Goal: Task Accomplishment & Management: Manage account settings

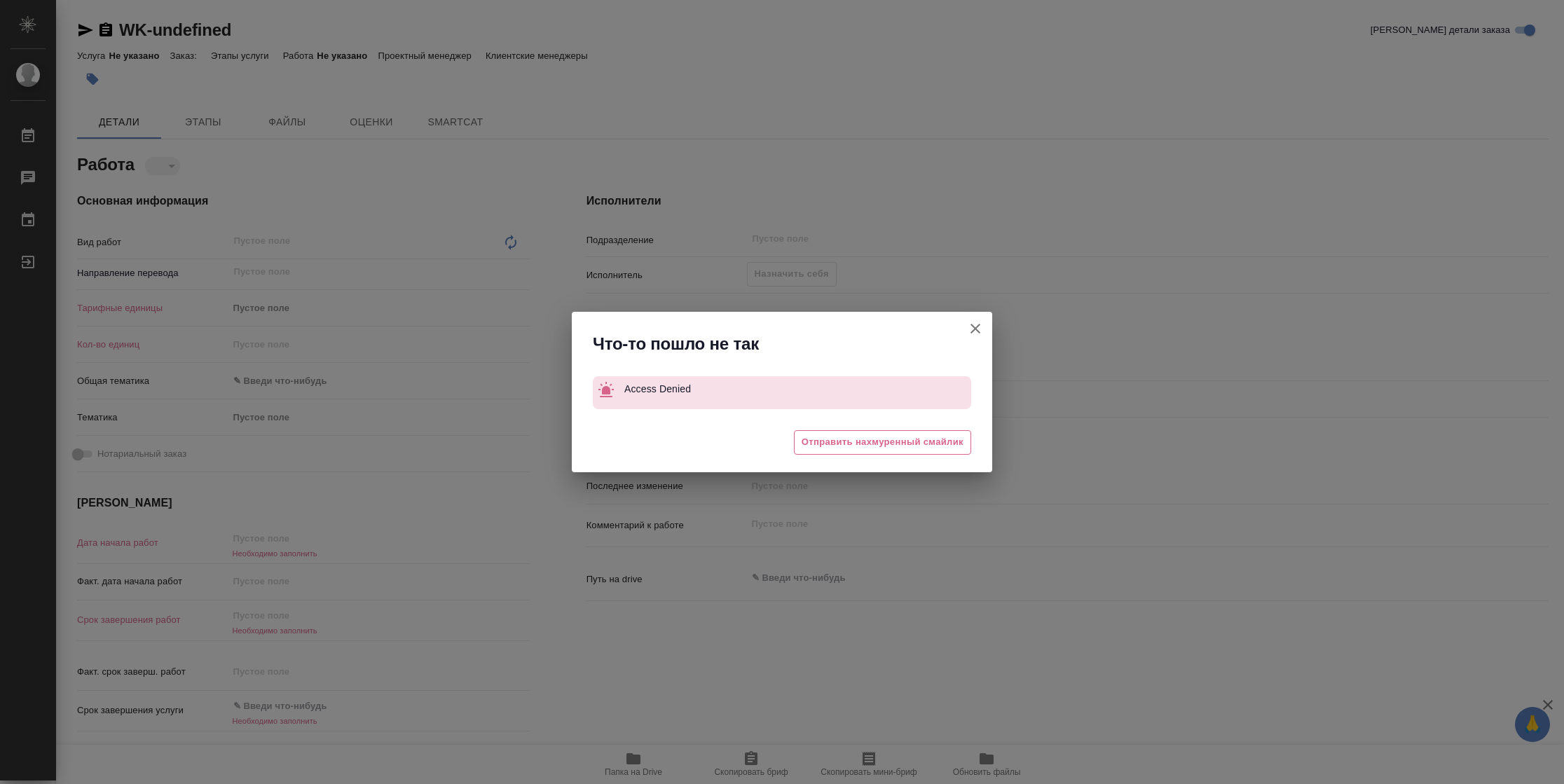
click at [980, 331] on icon "button" at bounding box center [976, 328] width 17 height 17
type textarea "x"
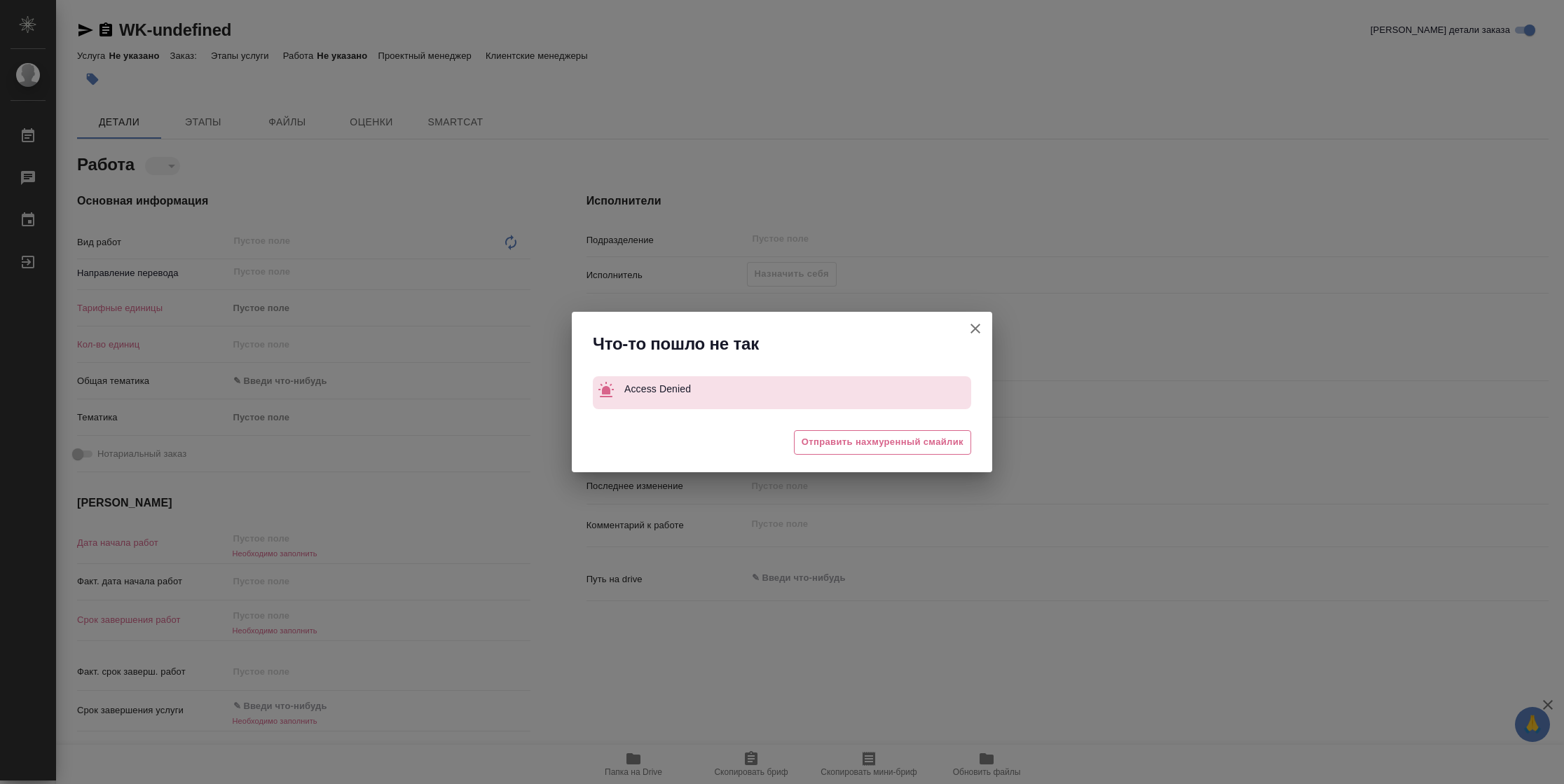
type textarea "x"
click at [976, 325] on icon "button" at bounding box center [976, 328] width 17 height 17
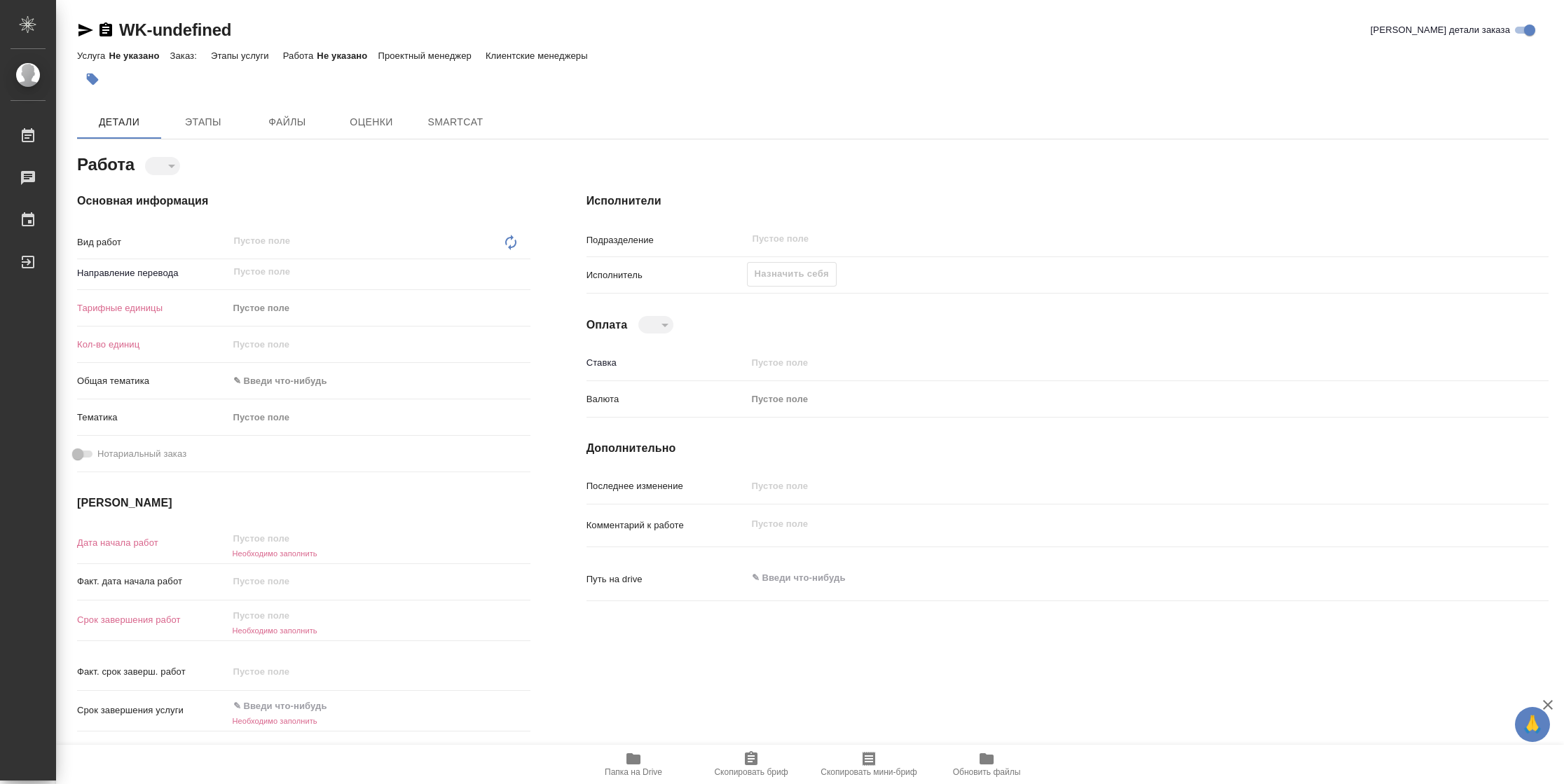
type textarea "x"
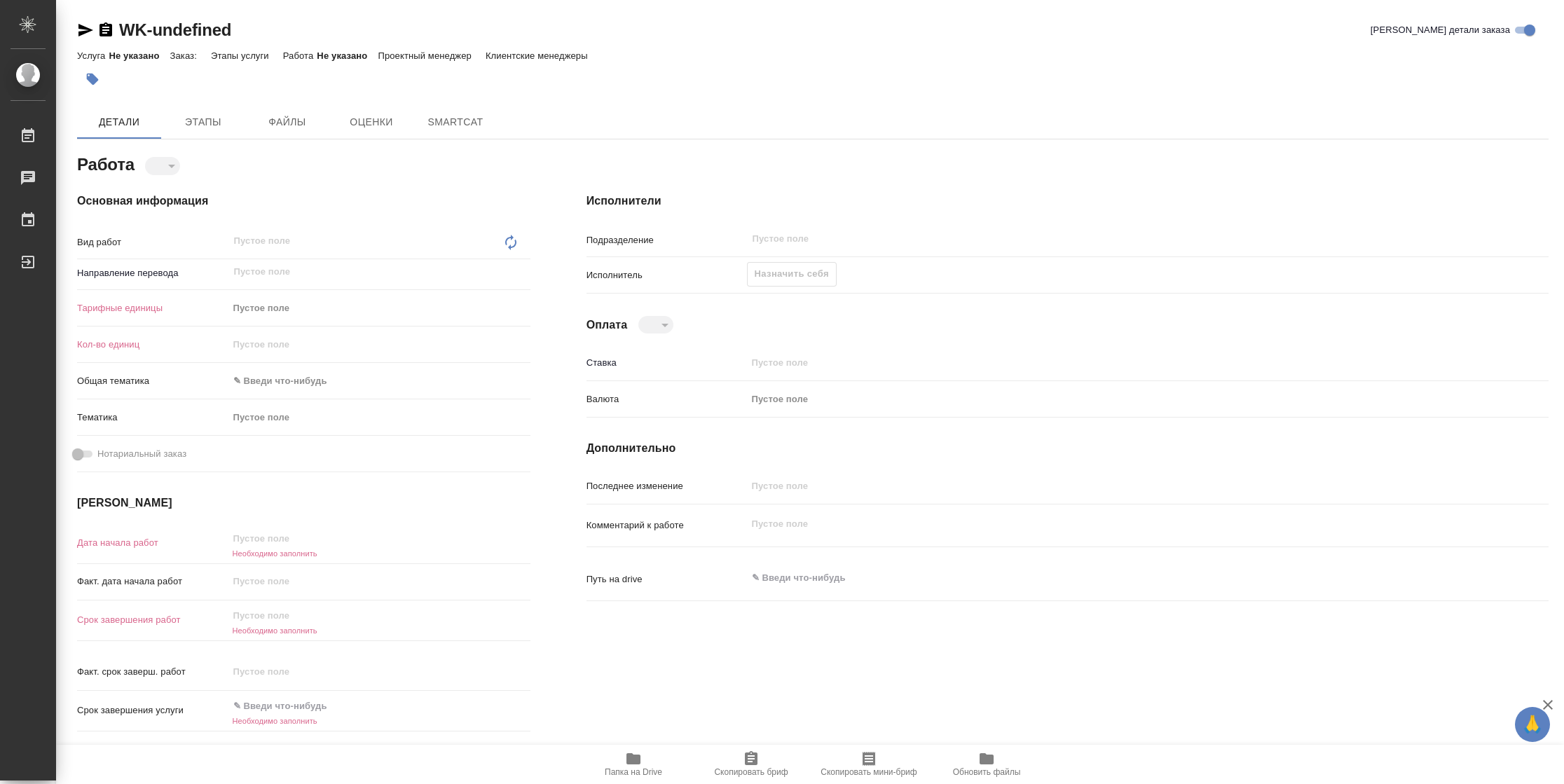
click at [641, 772] on span "Папка на Drive" at bounding box center [633, 772] width 58 height 10
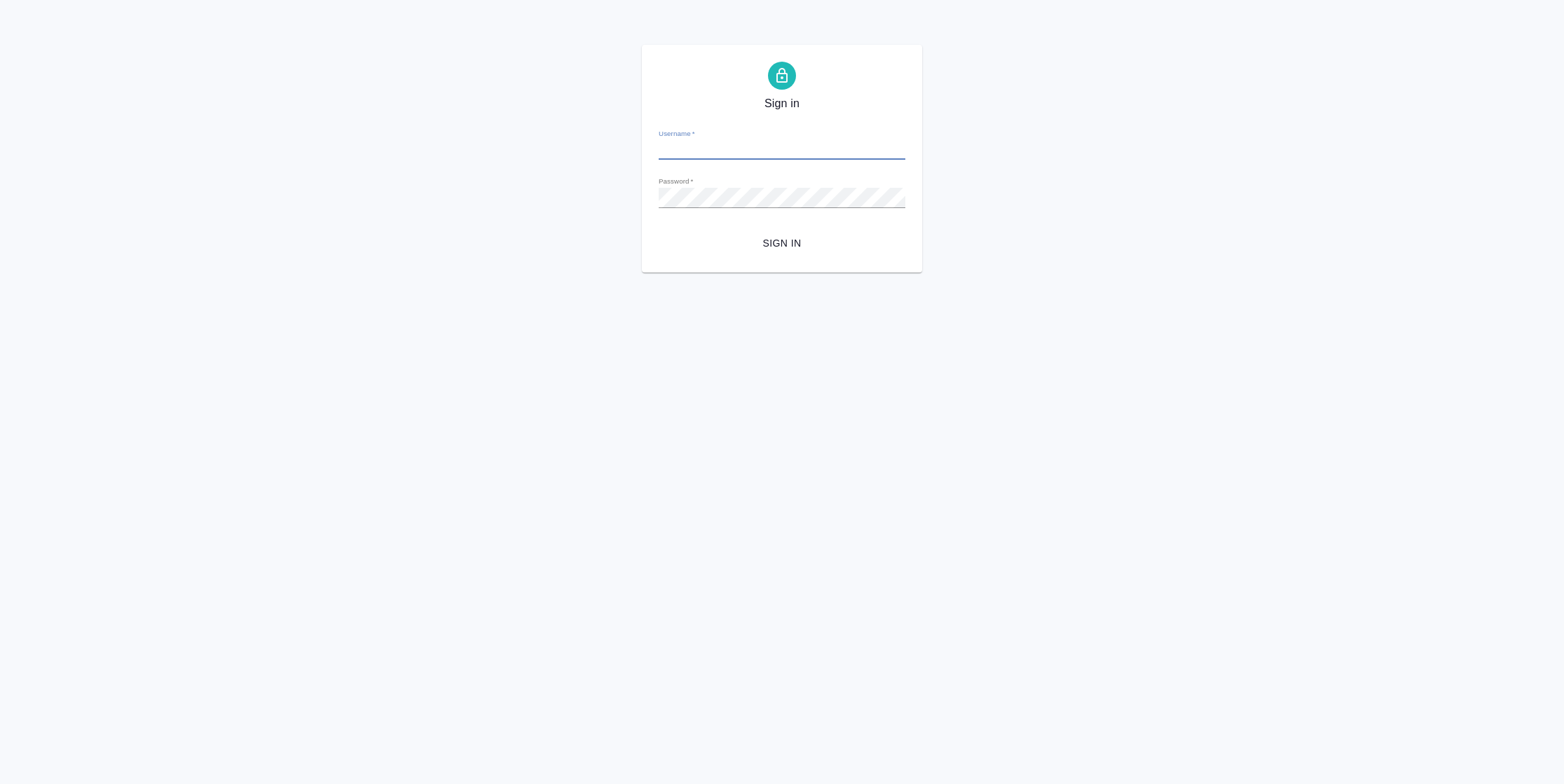
type input "[PERSON_NAME][EMAIL_ADDRESS][DOMAIN_NAME]"
click at [760, 244] on span "Sign in" at bounding box center [781, 243] width 224 height 18
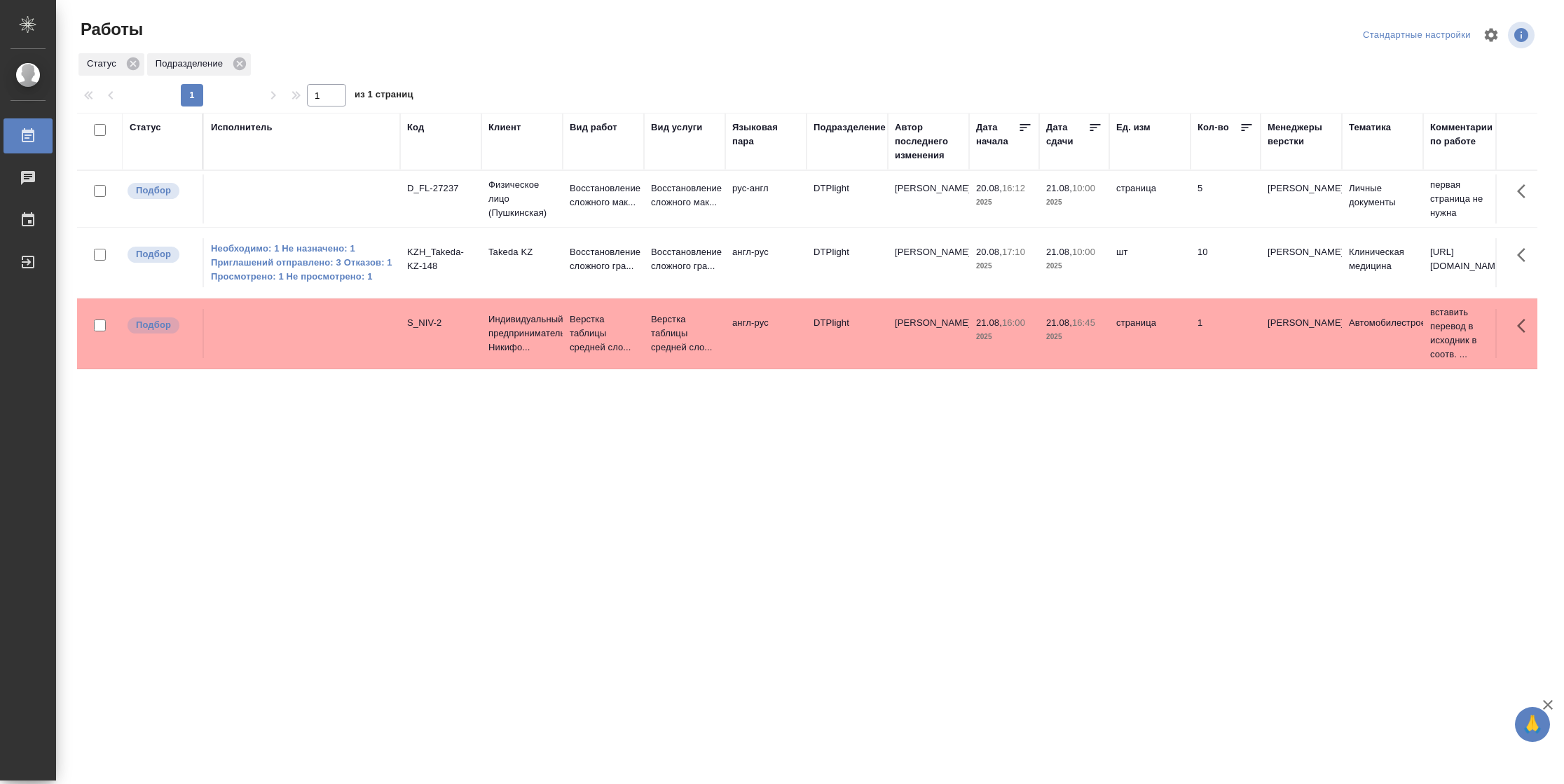
click at [161, 143] on div "Статус" at bounding box center [163, 142] width 66 height 42
click at [149, 125] on div "Статус" at bounding box center [145, 128] width 32 height 14
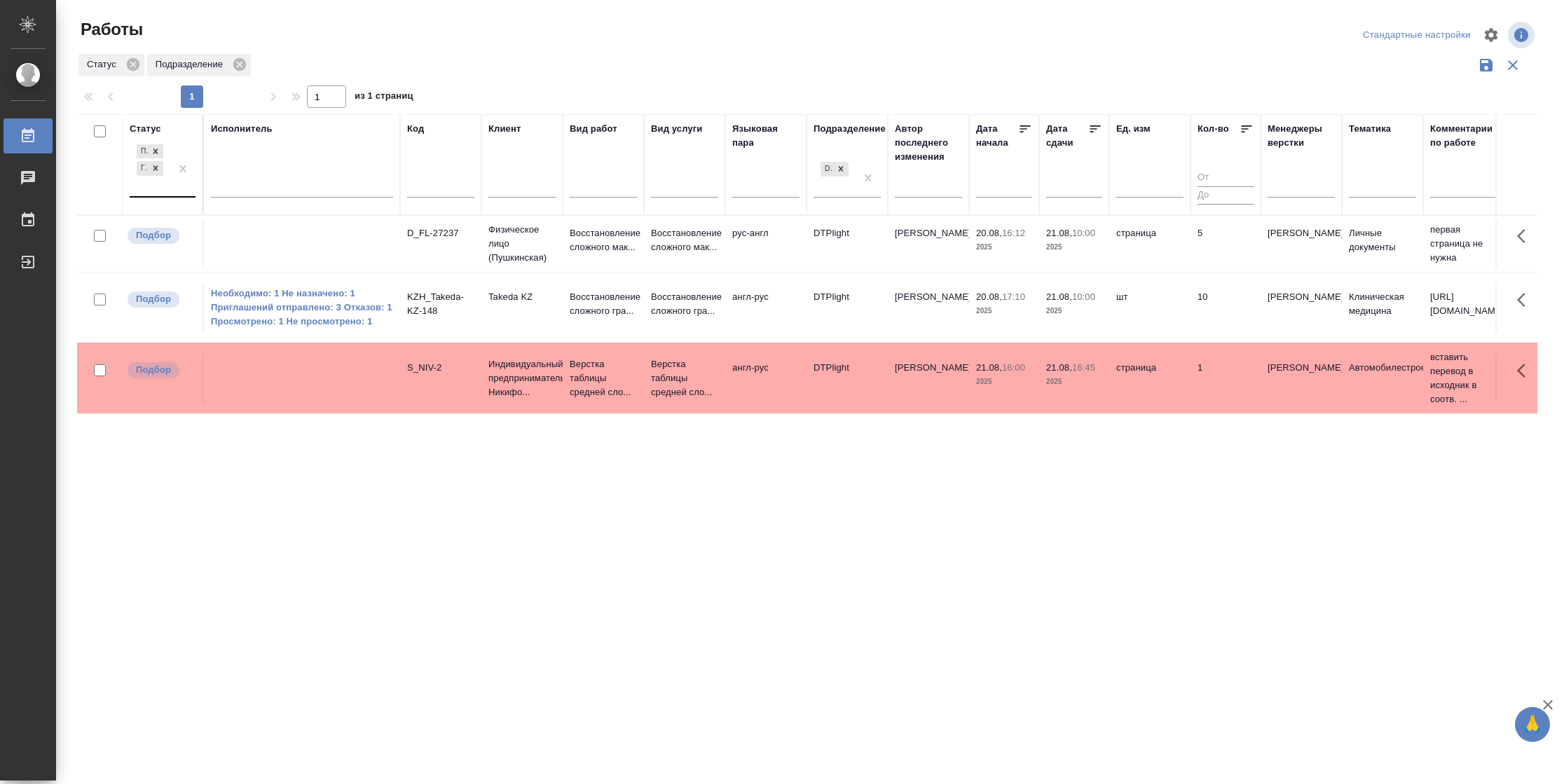
click at [174, 190] on div at bounding box center [183, 169] width 25 height 55
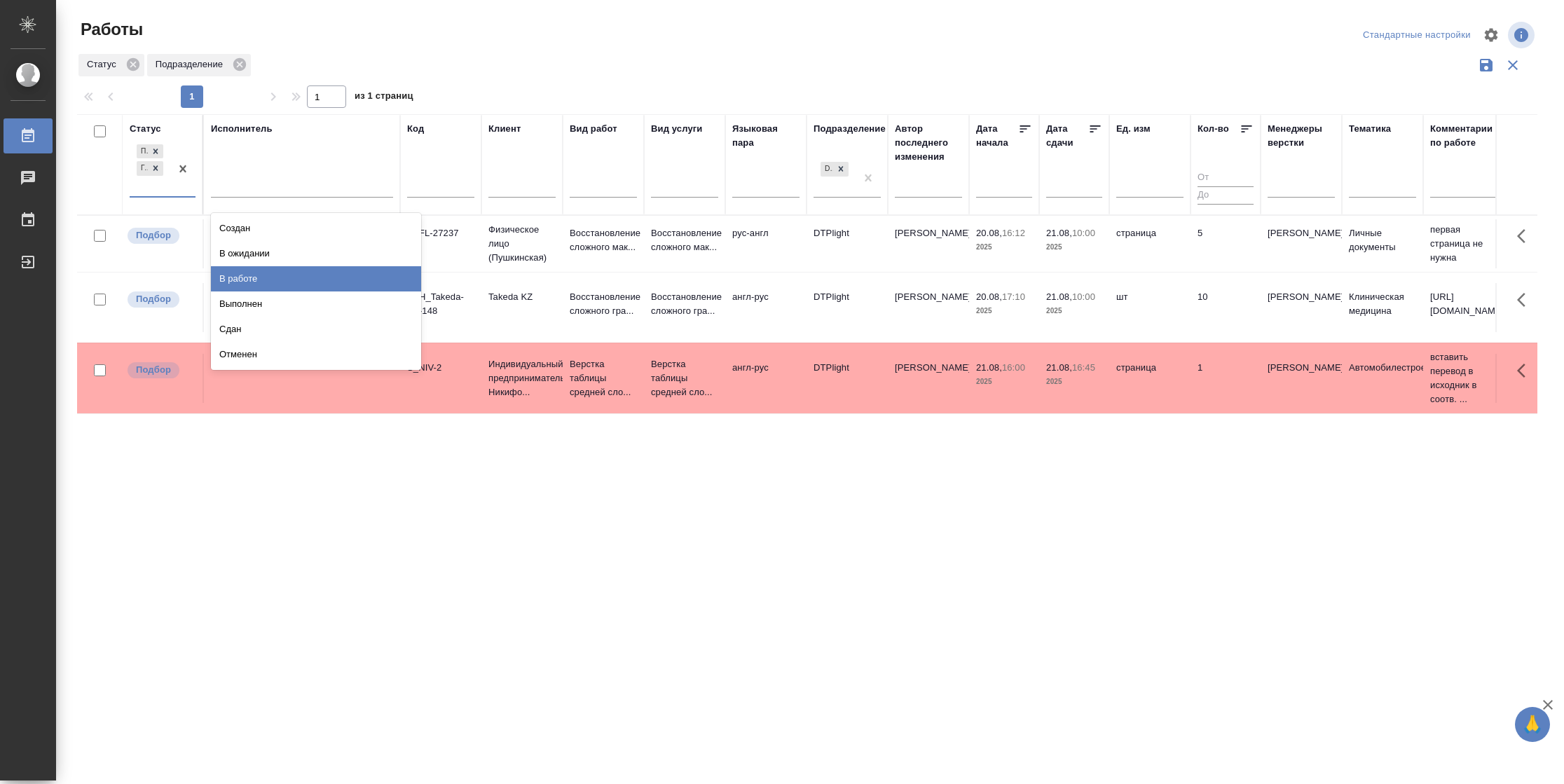
click at [230, 276] on div "В работе" at bounding box center [315, 279] width 210 height 25
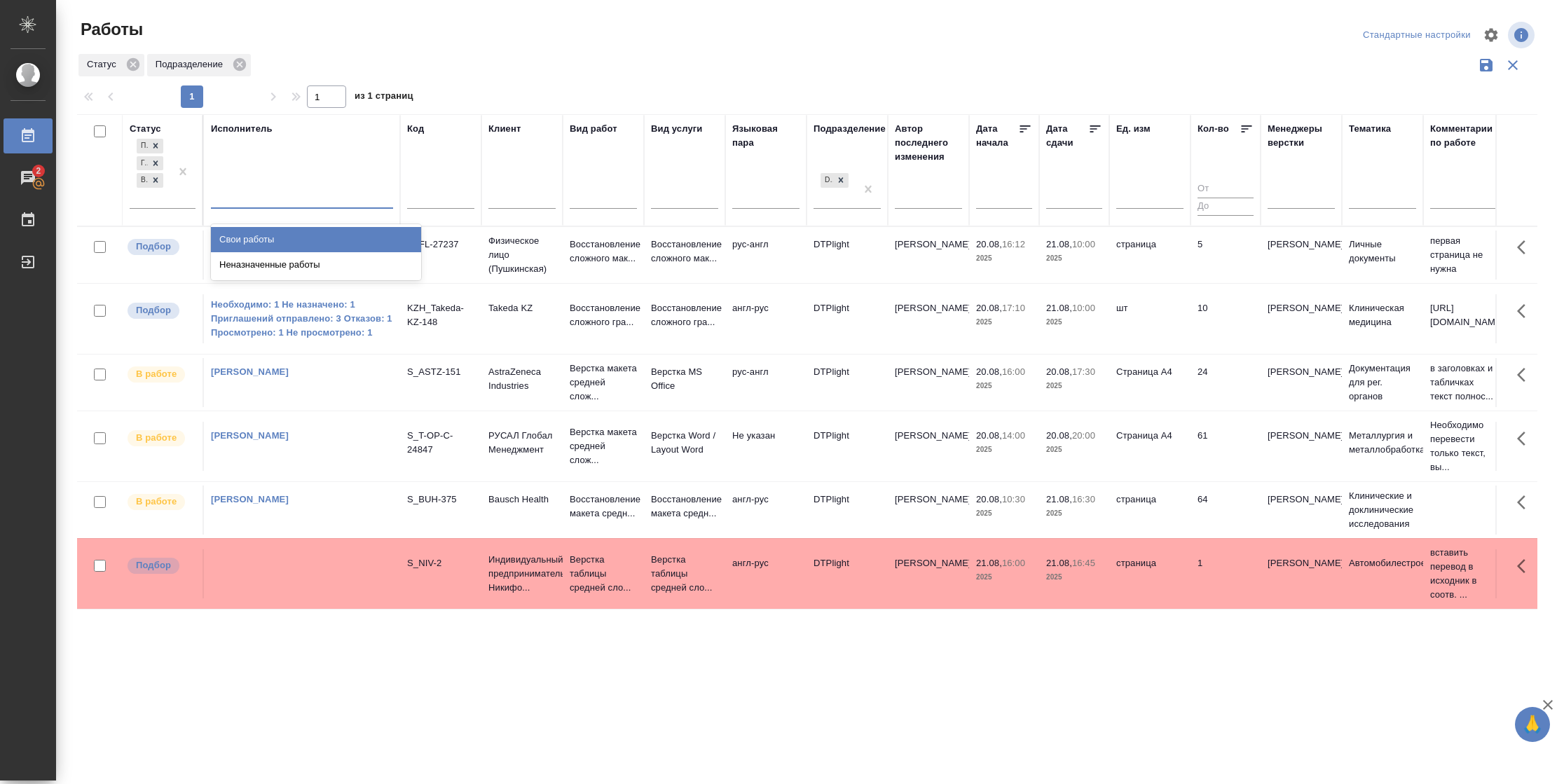
click at [329, 193] on div at bounding box center [302, 194] width 183 height 20
drag, startPoint x: 322, startPoint y: 237, endPoint x: 1049, endPoint y: 164, distance: 730.7
click at [321, 238] on div "Свои работы" at bounding box center [315, 239] width 210 height 25
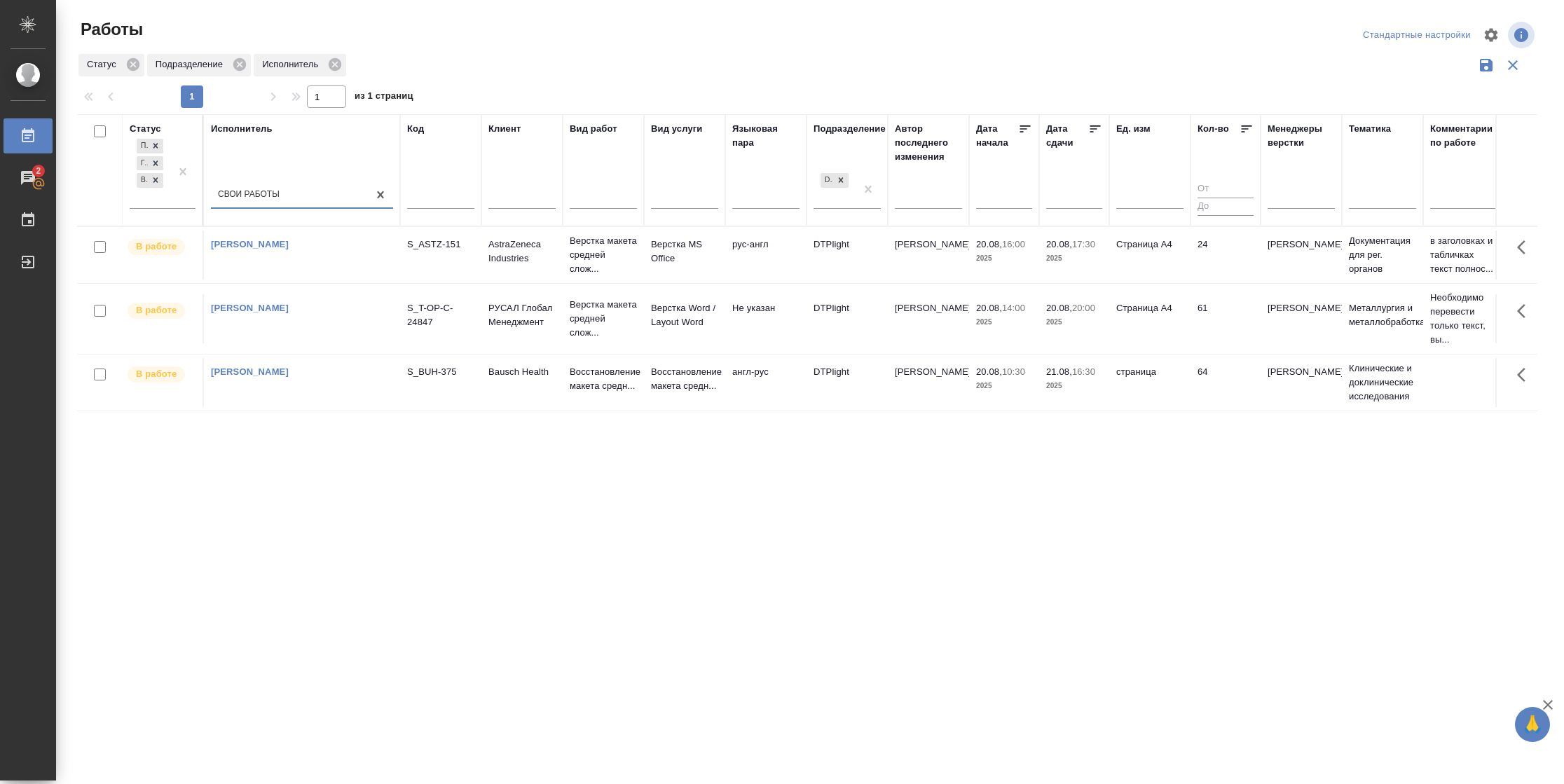
click at [1246, 274] on td "24" at bounding box center [1226, 255] width 70 height 49
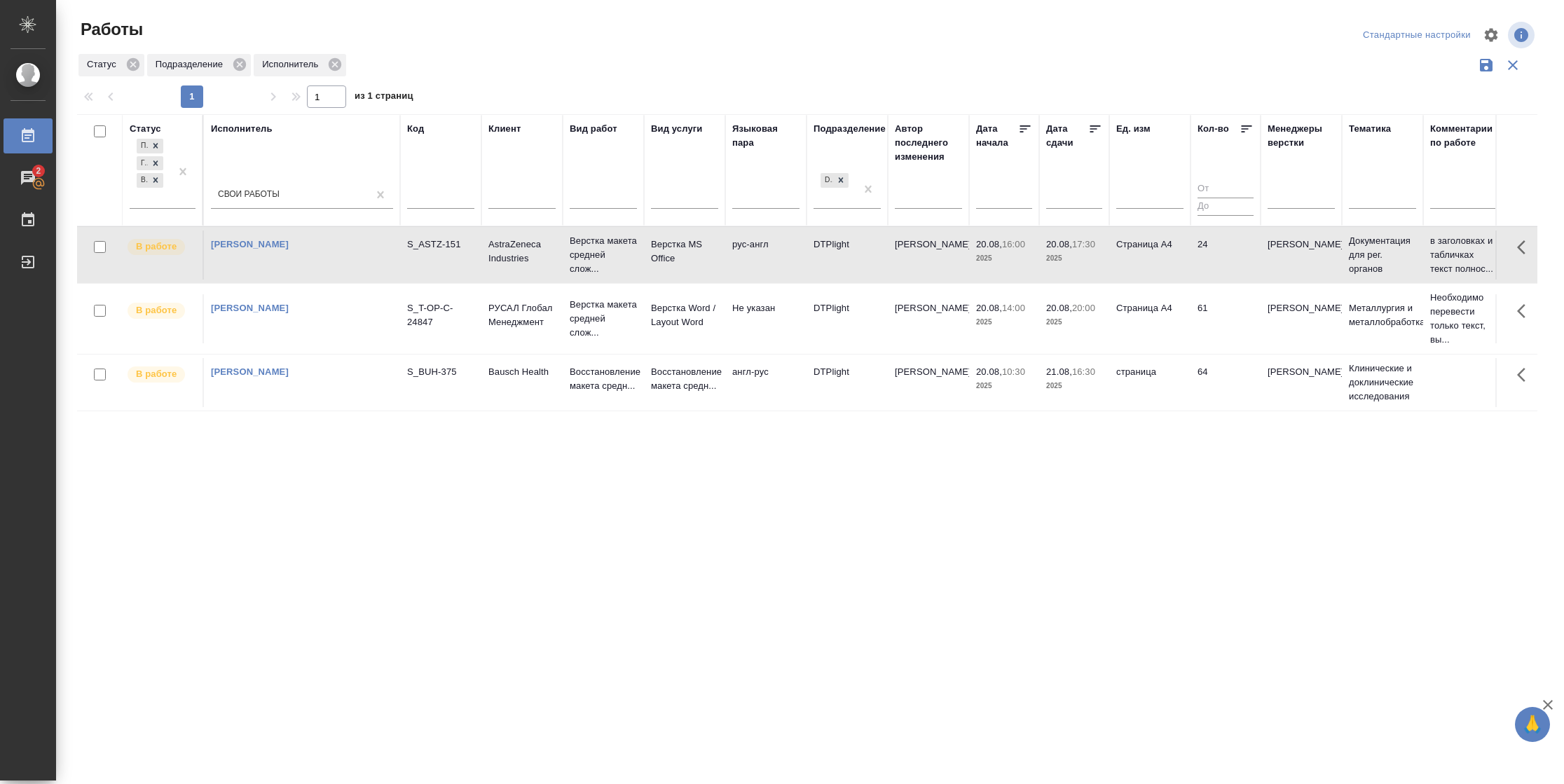
click at [1246, 274] on td "24" at bounding box center [1226, 255] width 70 height 49
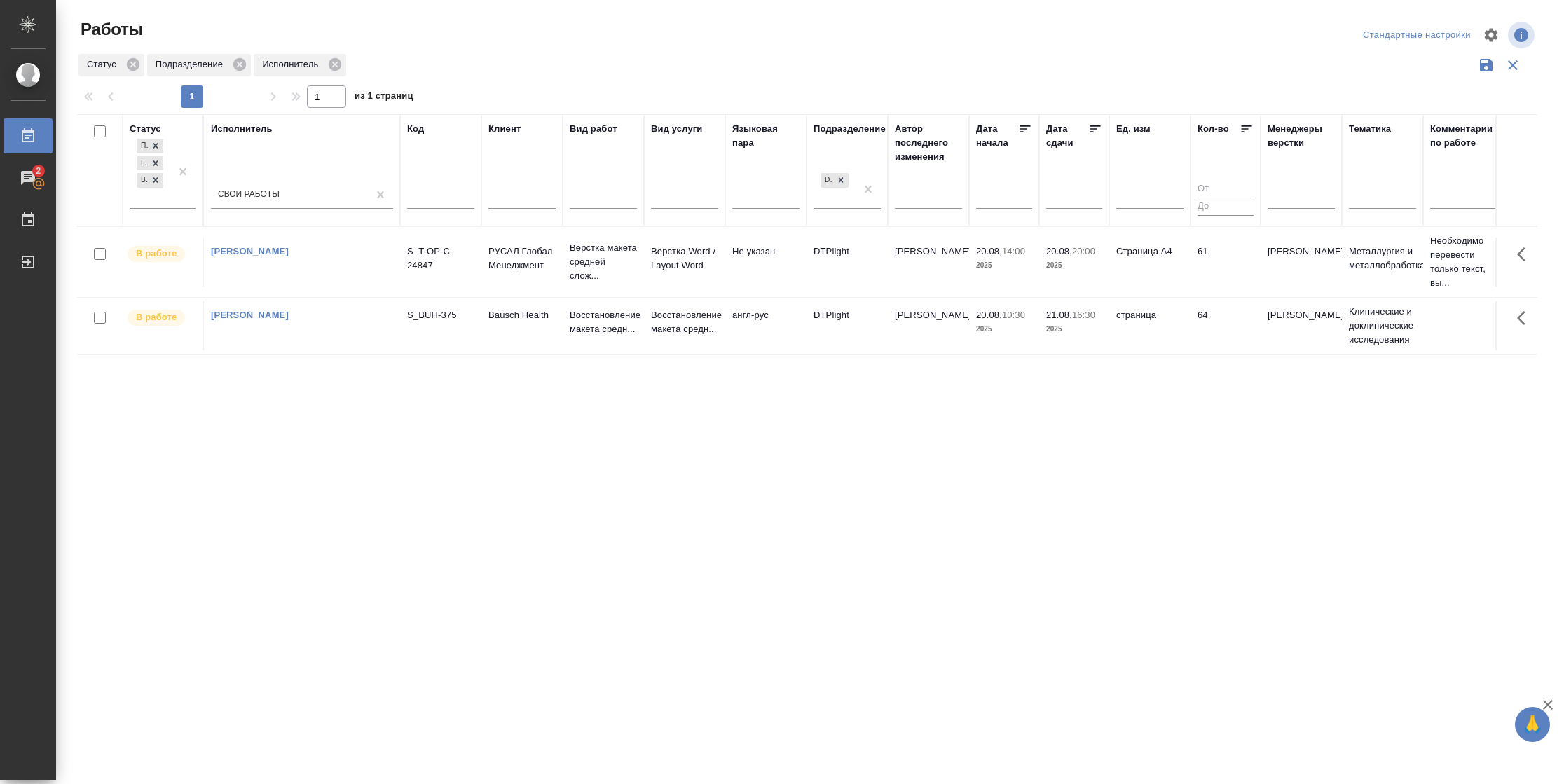
click at [1138, 259] on td "Страница А4" at bounding box center [1150, 262] width 81 height 49
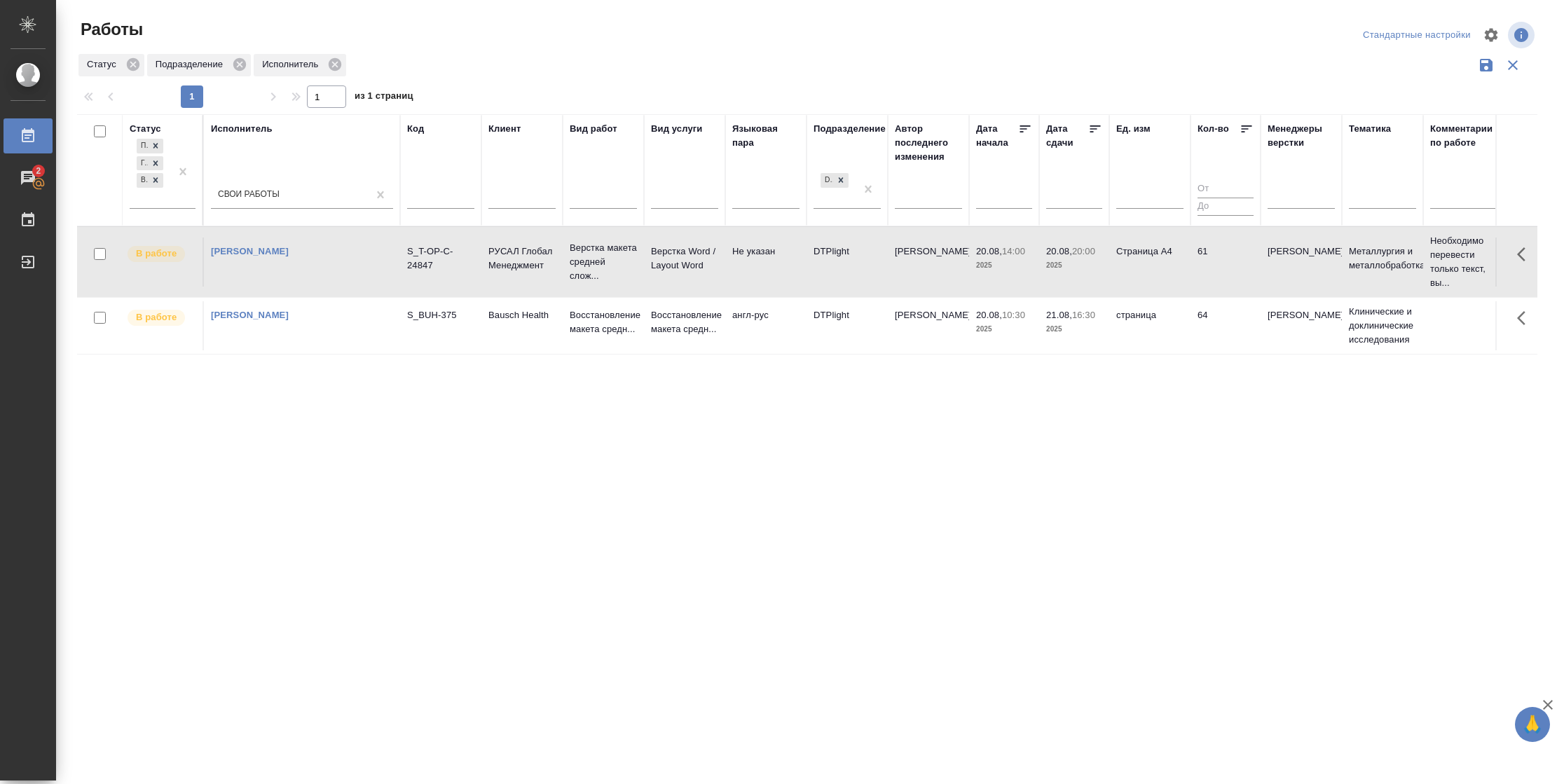
click at [1138, 259] on td "Страница А4" at bounding box center [1150, 262] width 81 height 49
click at [1120, 284] on td "Страница А4" at bounding box center [1150, 262] width 81 height 49
click at [1230, 282] on td "61" at bounding box center [1226, 262] width 70 height 49
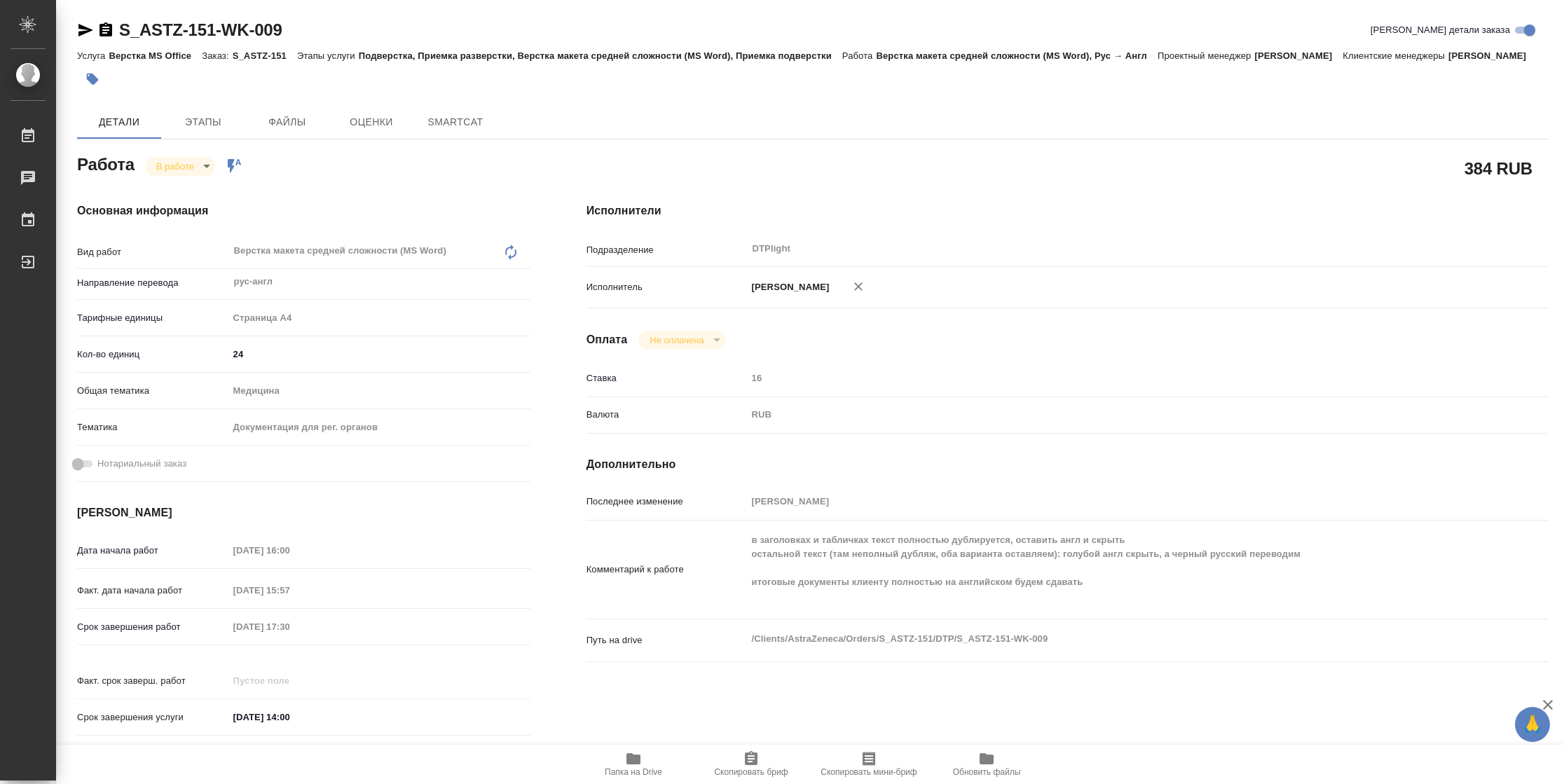
type textarea "x"
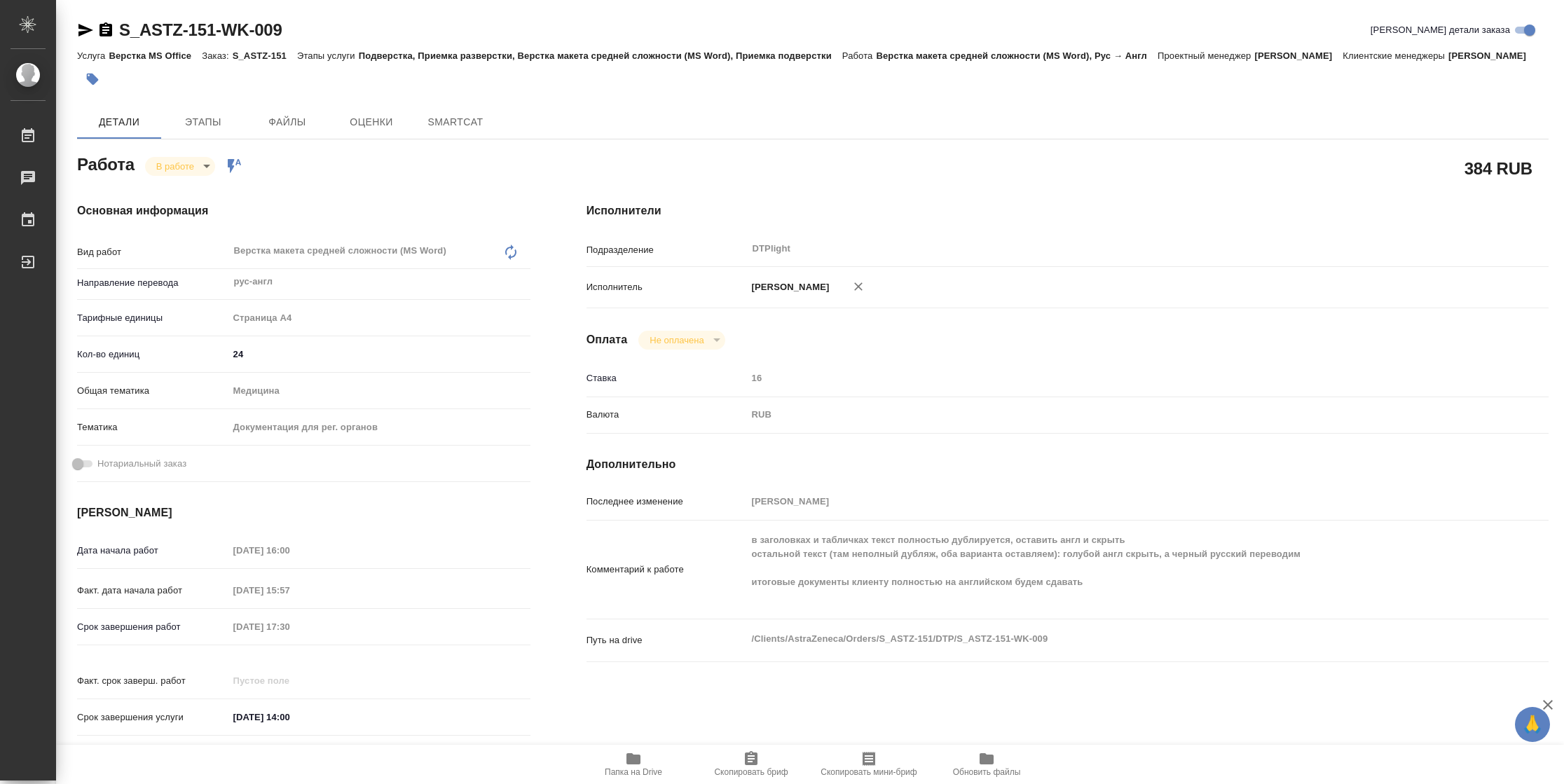
type textarea "x"
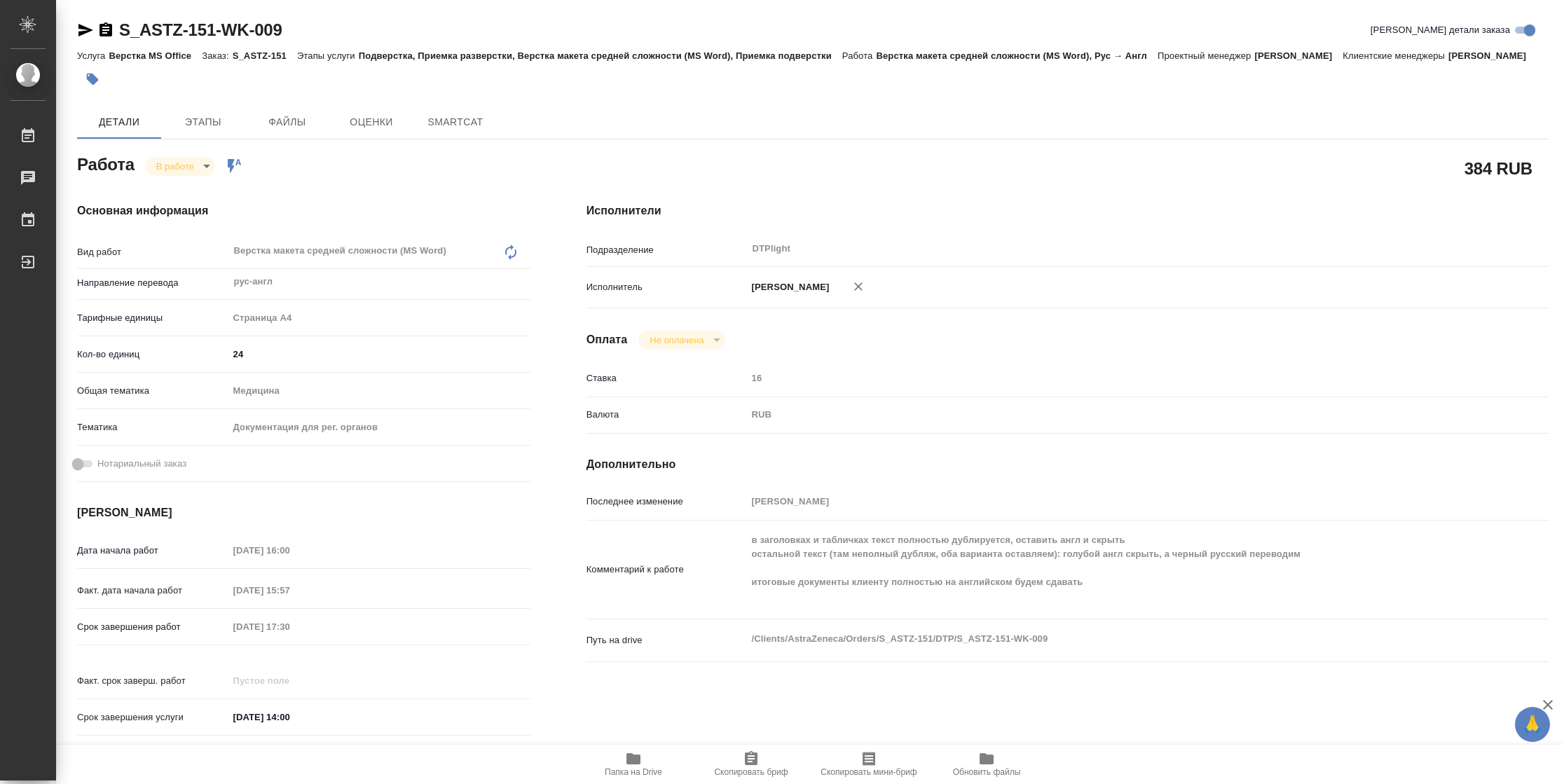
type textarea "x"
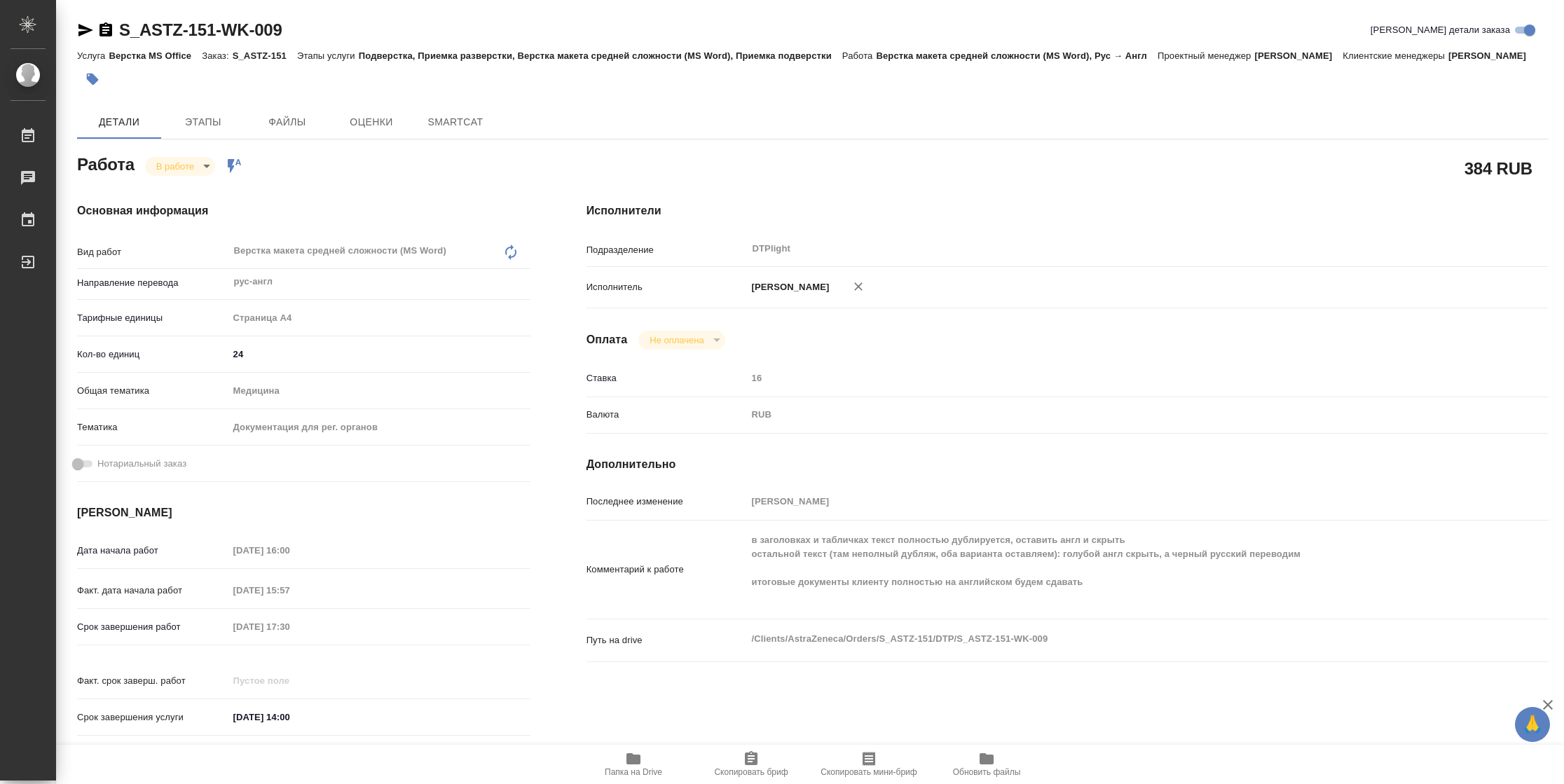
click at [620, 759] on span "Папка на Drive" at bounding box center [634, 764] width 101 height 27
type textarea "x"
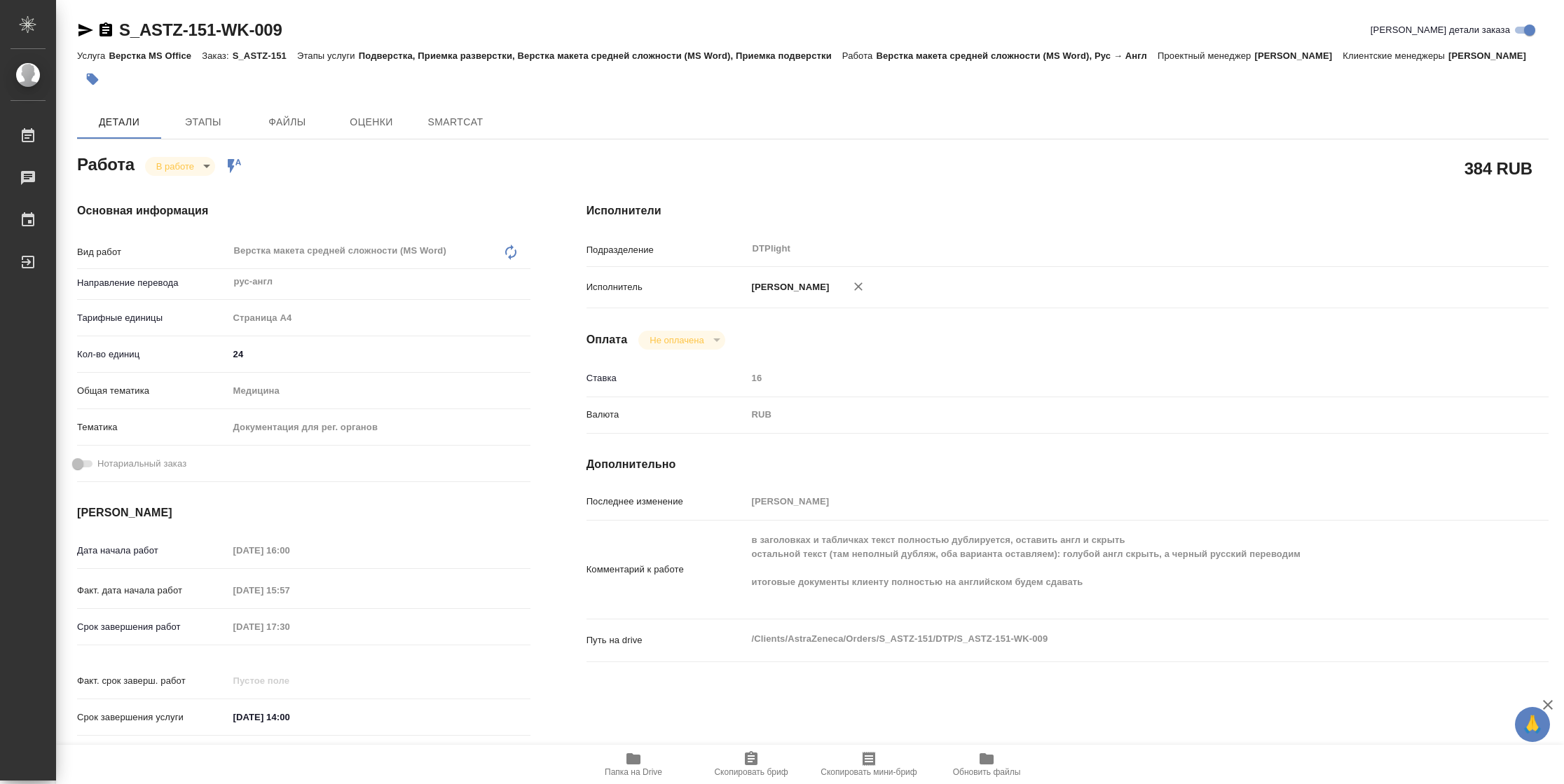
type textarea "x"
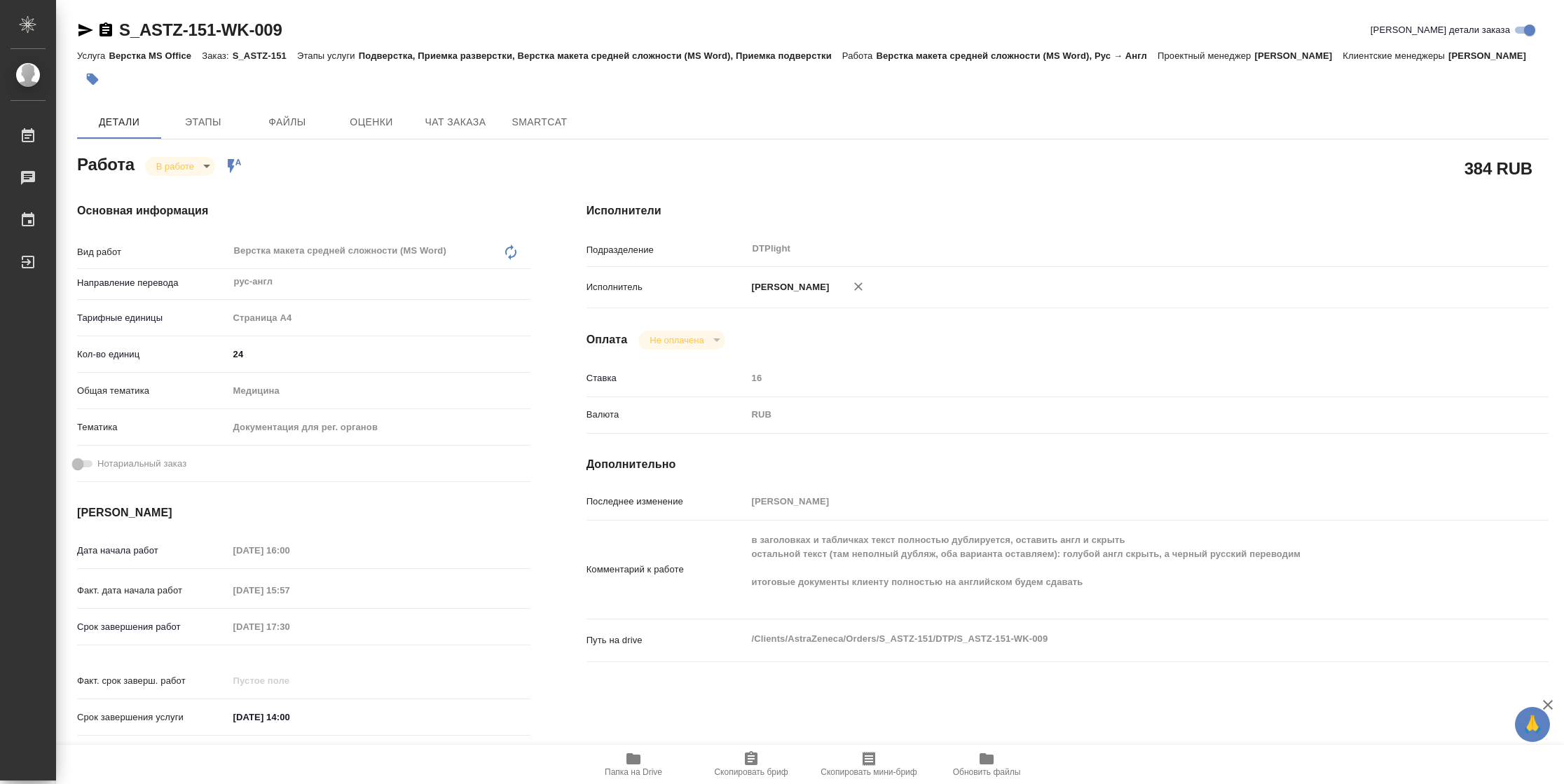
type textarea "x"
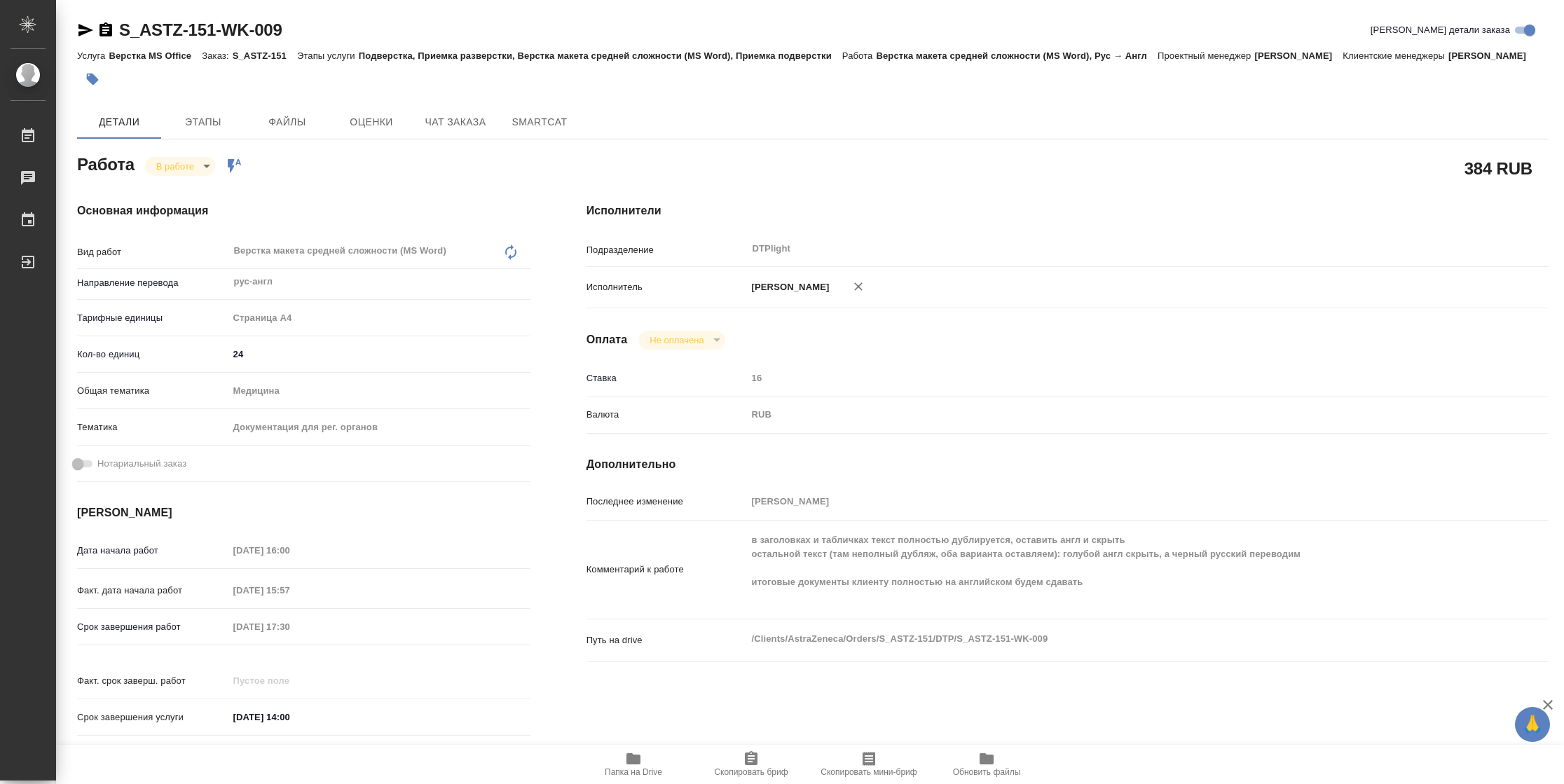
type textarea "x"
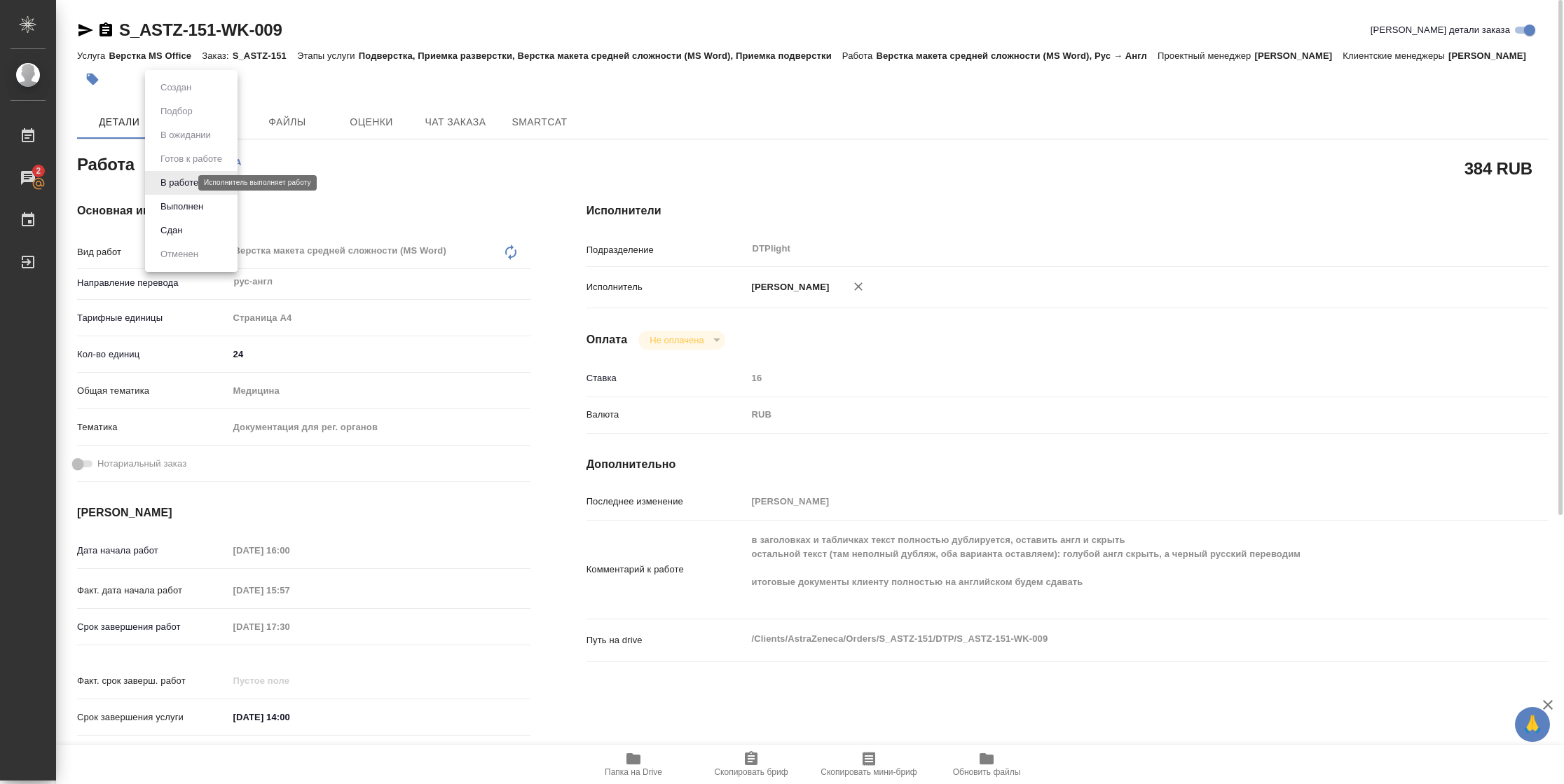
click at [186, 180] on body "🙏 .cls-1 fill:#fff; AWATERA Vasilyeva Natalia Работы 2 Чаты График Выйти S_ASTZ…" at bounding box center [782, 392] width 1564 height 784
click at [189, 202] on button "Выполнен" at bounding box center [182, 206] width 51 height 15
type textarea "x"
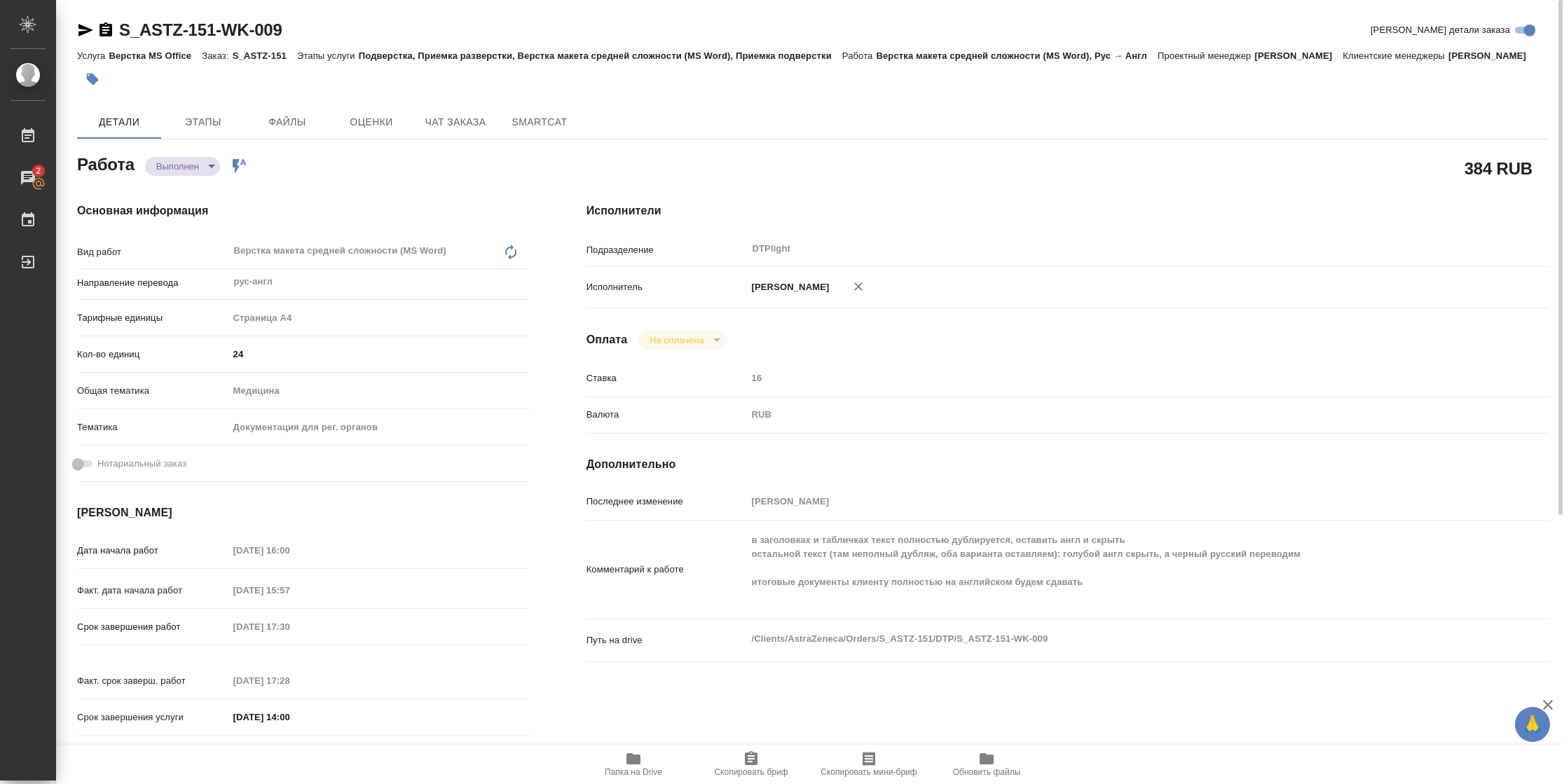
type textarea "x"
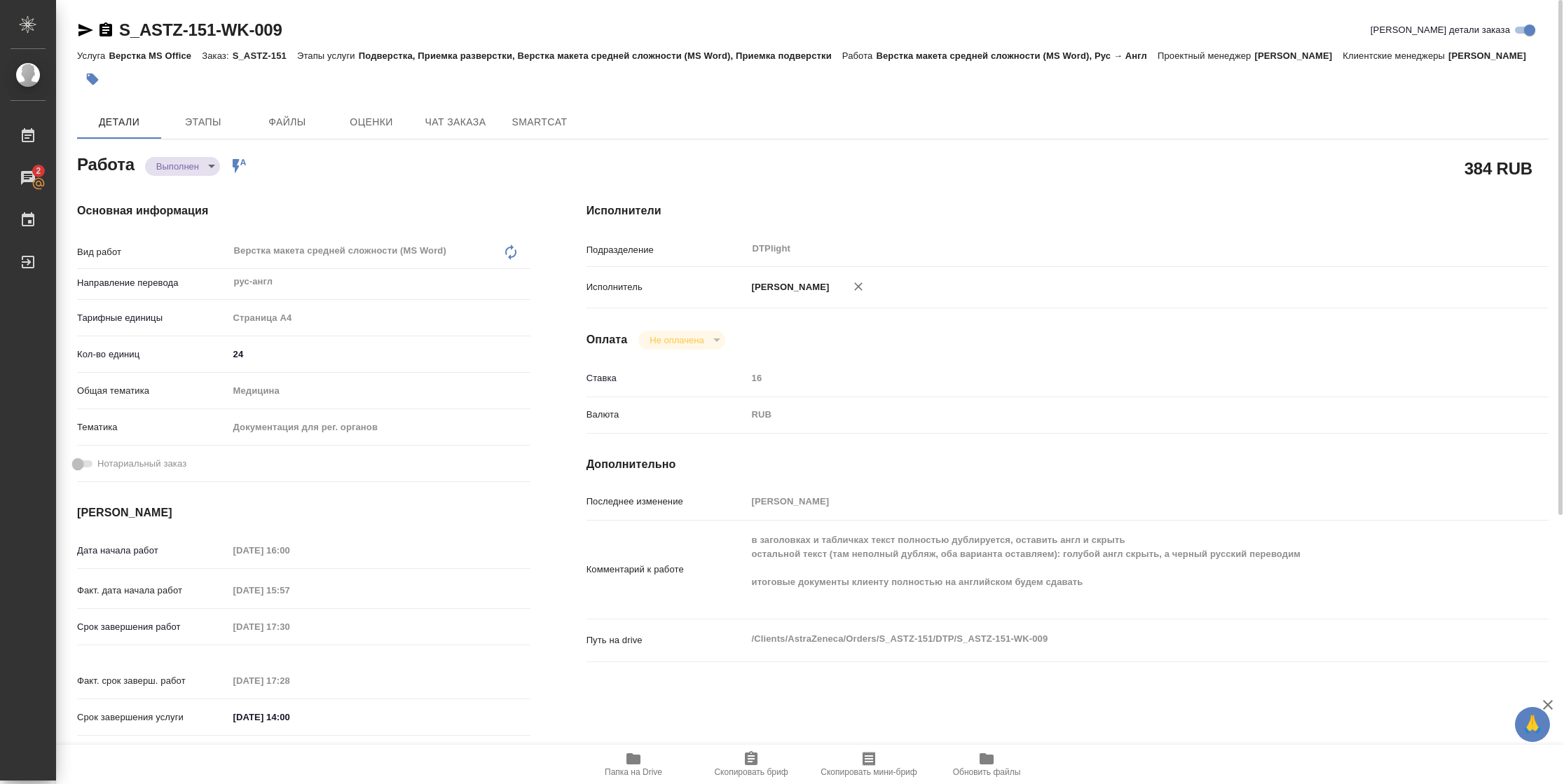
type textarea "x"
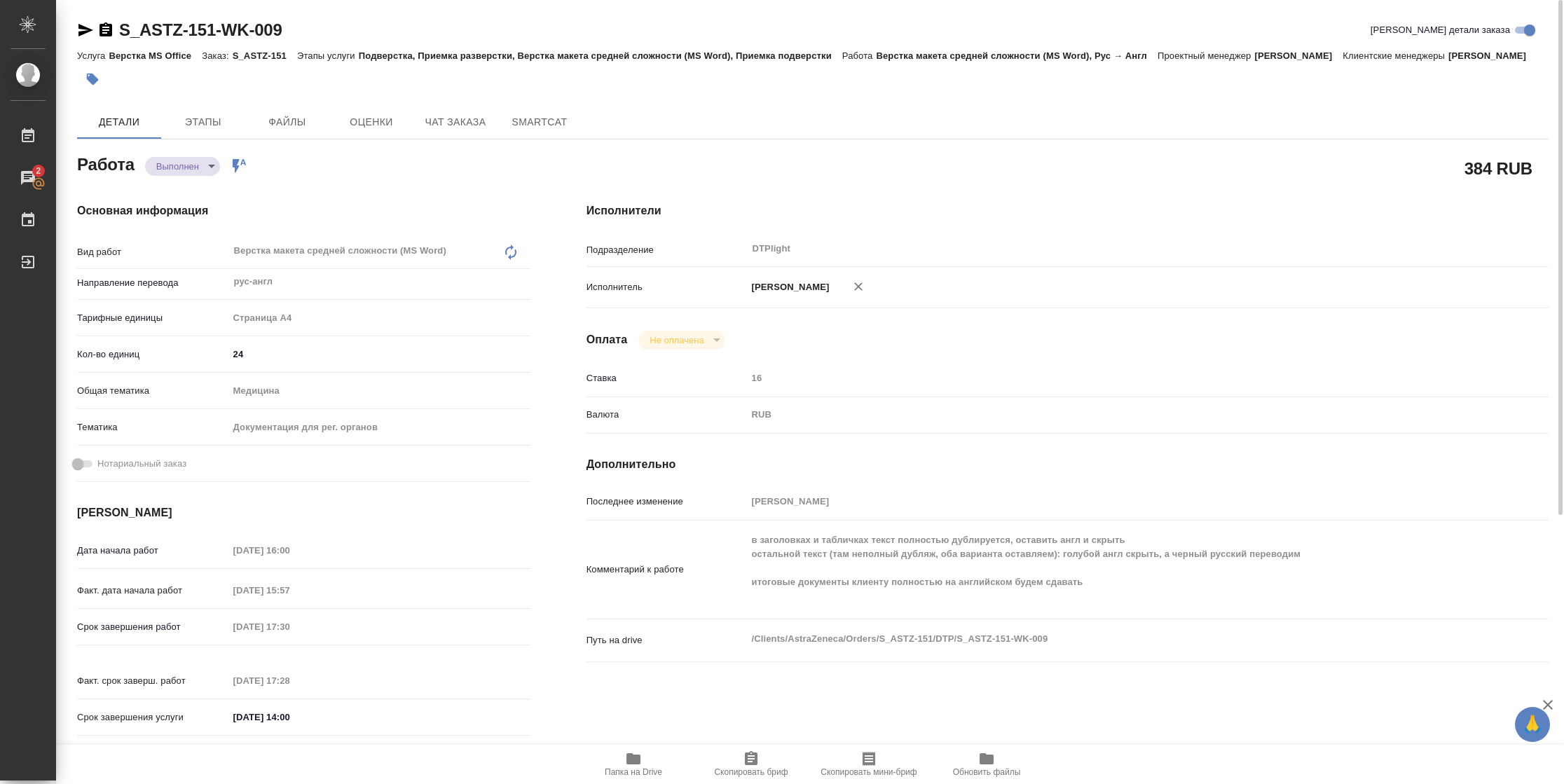
type textarea "x"
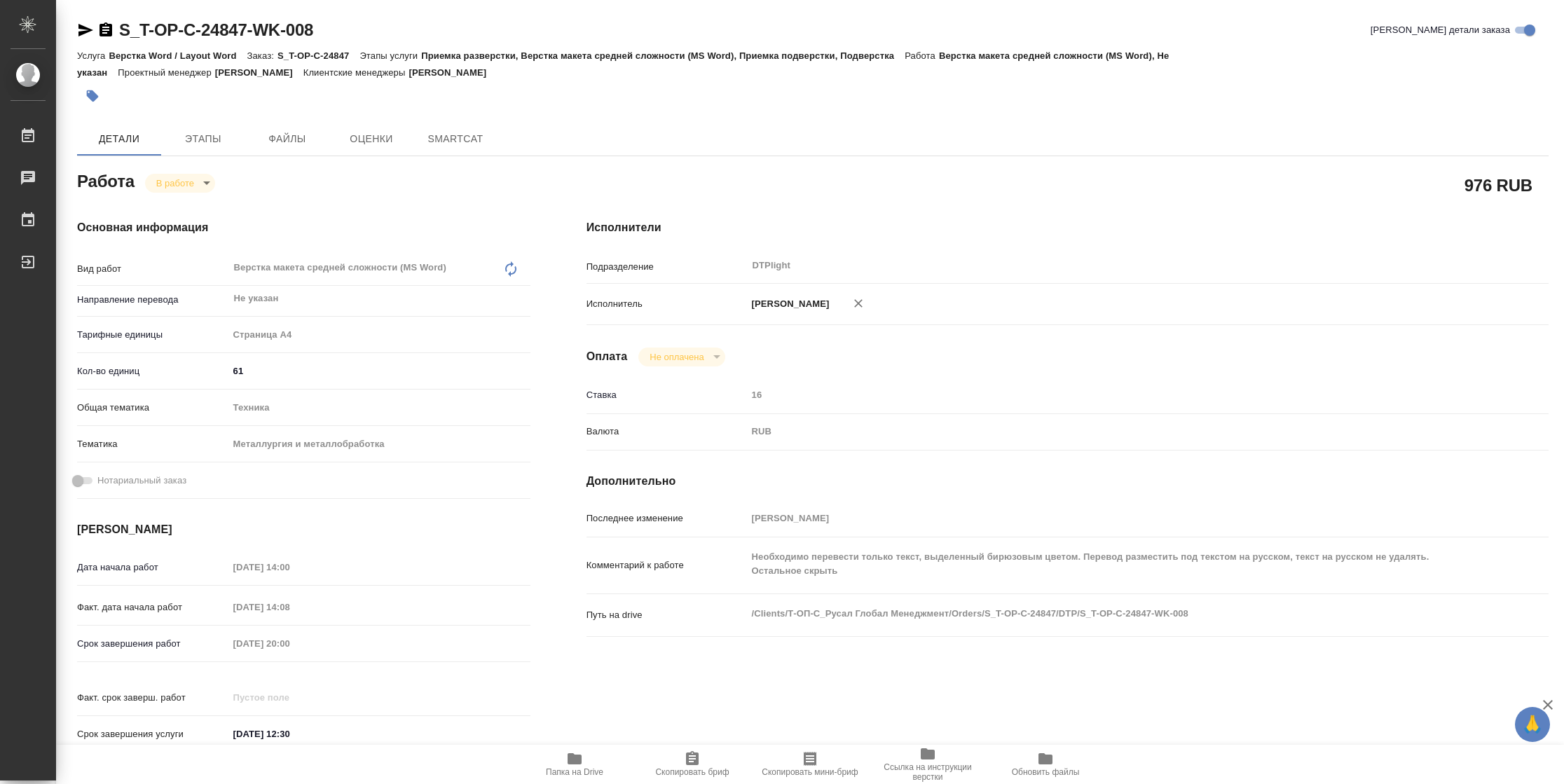
type textarea "x"
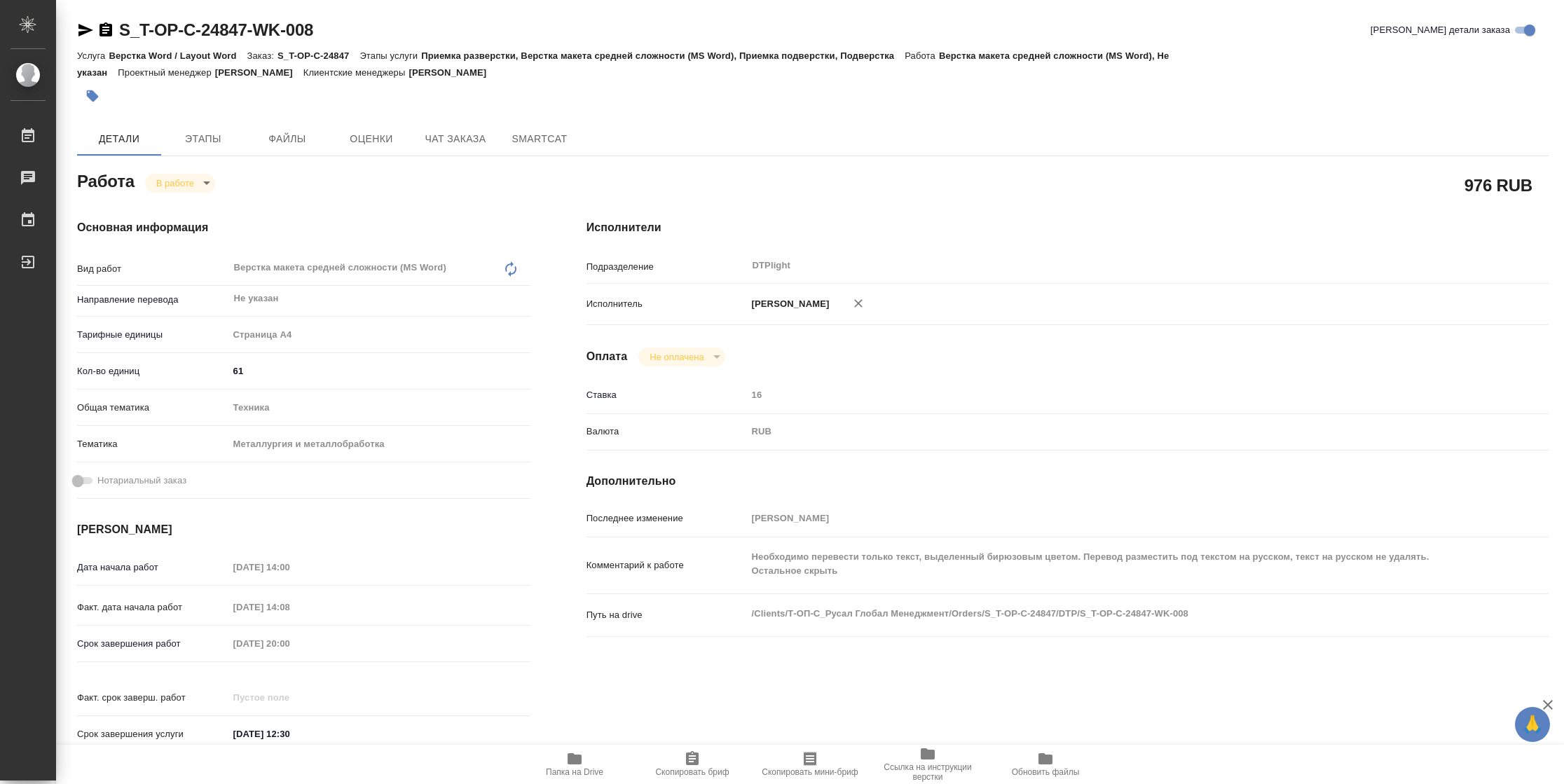
type textarea "x"
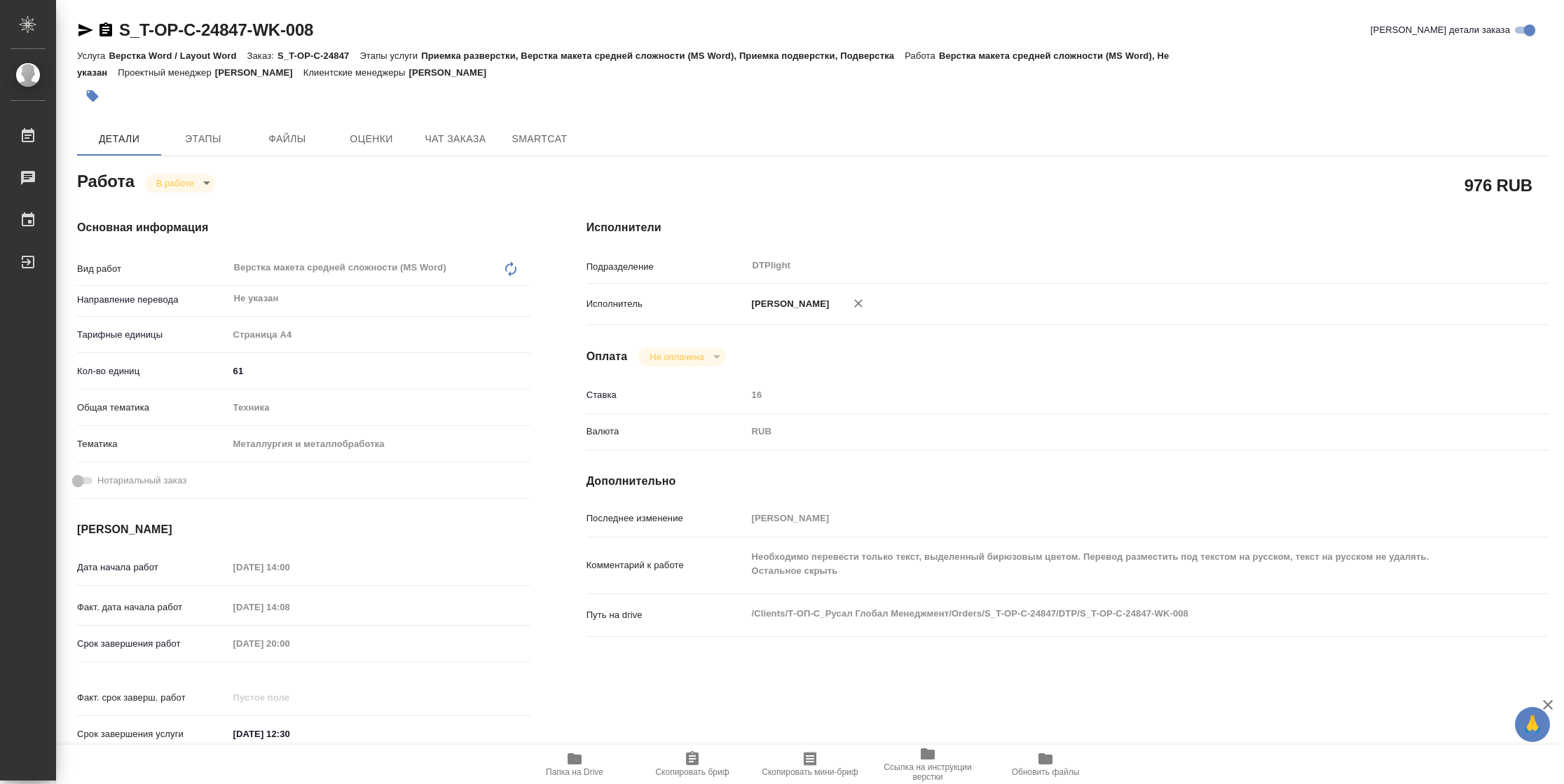
type textarea "x"
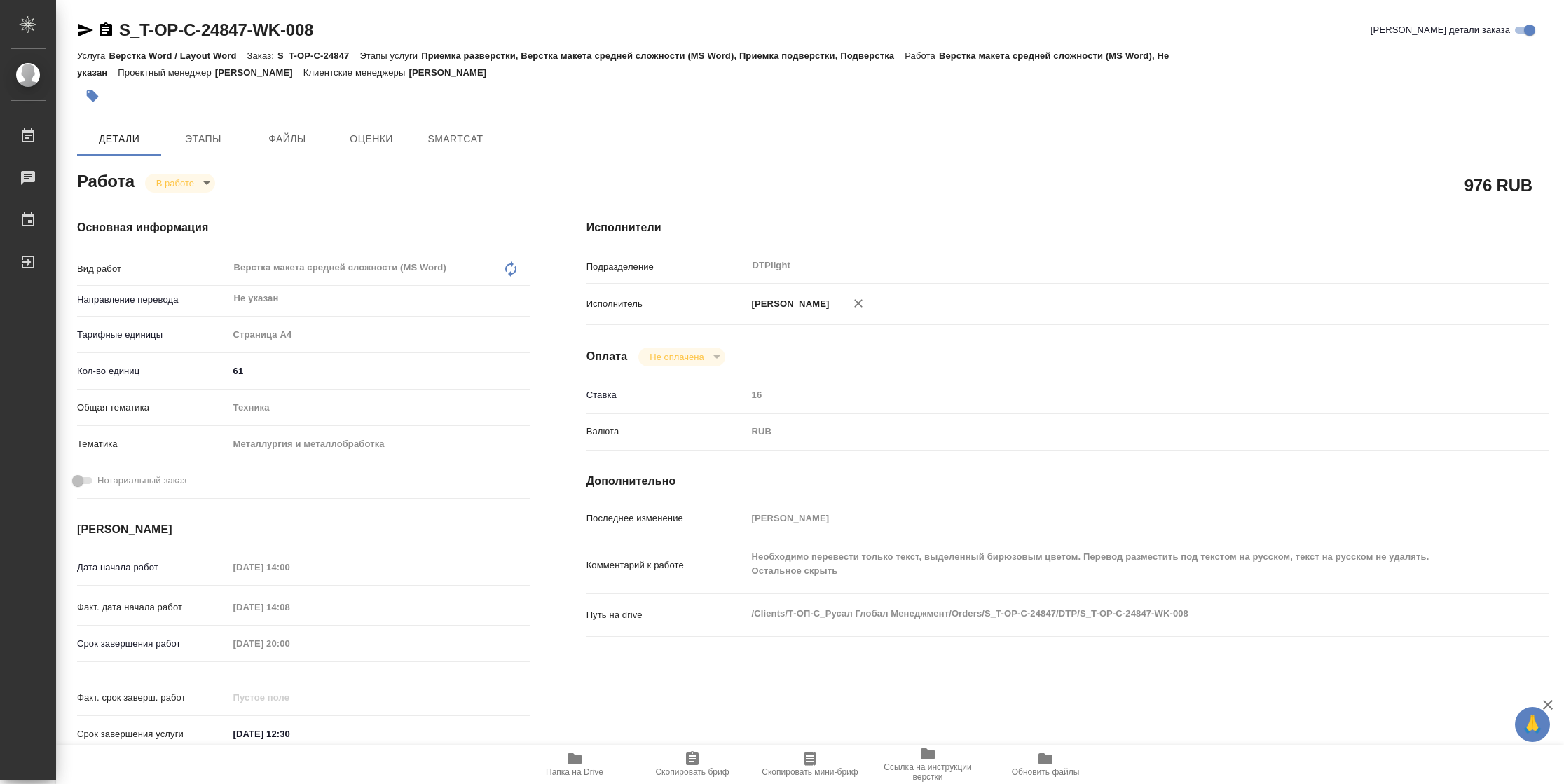
type textarea "x"
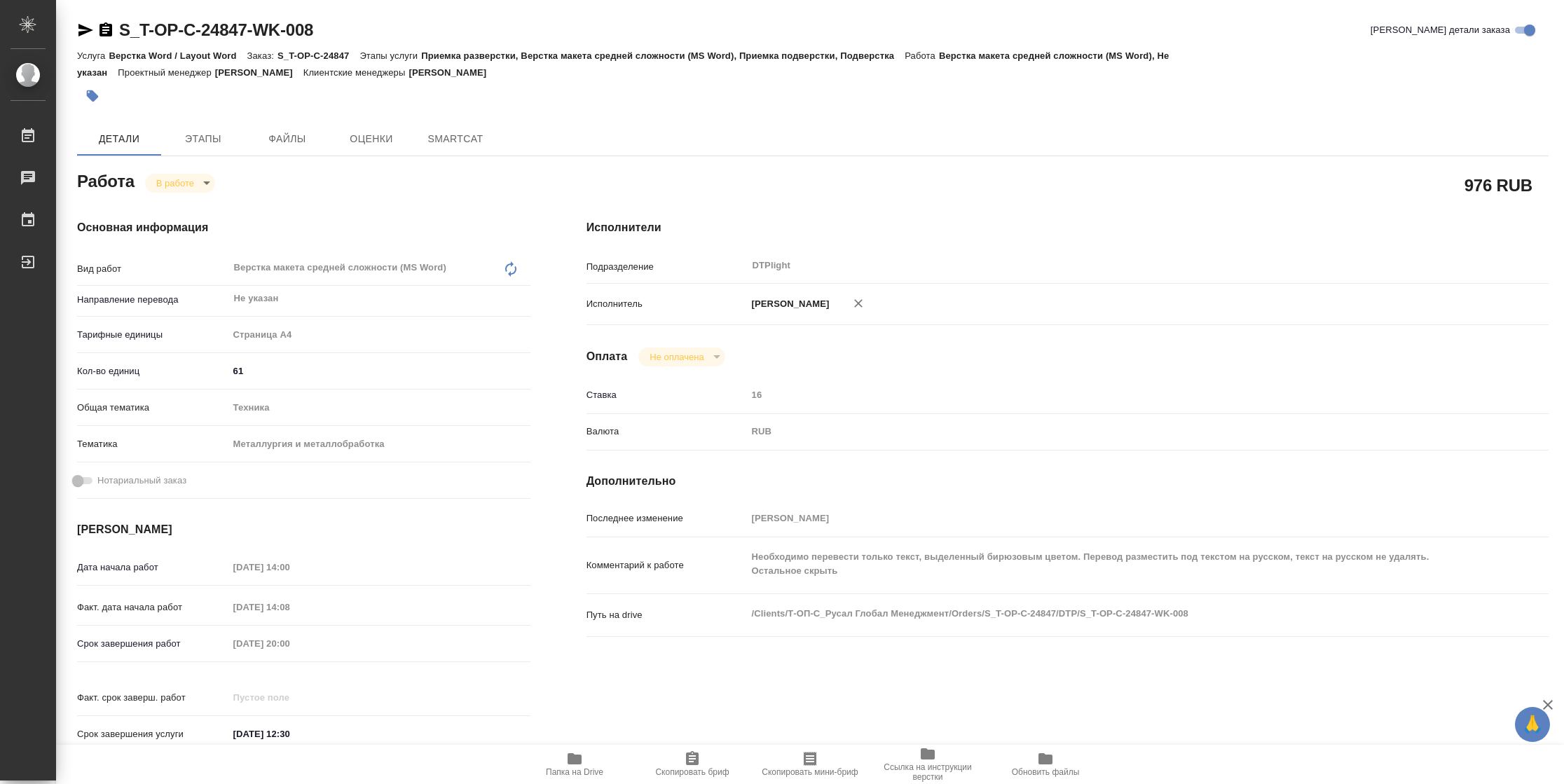
type textarea "x"
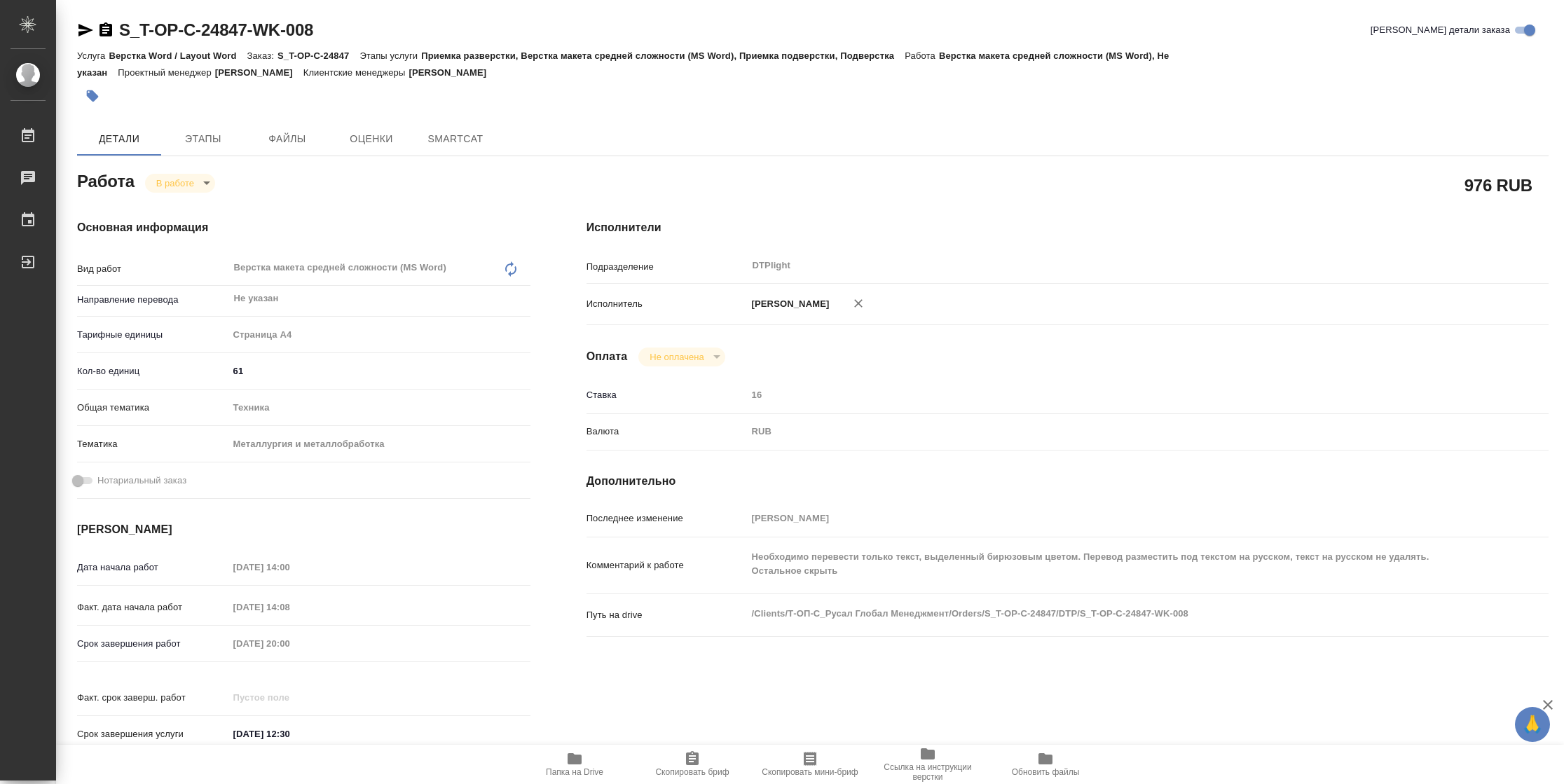
type textarea "x"
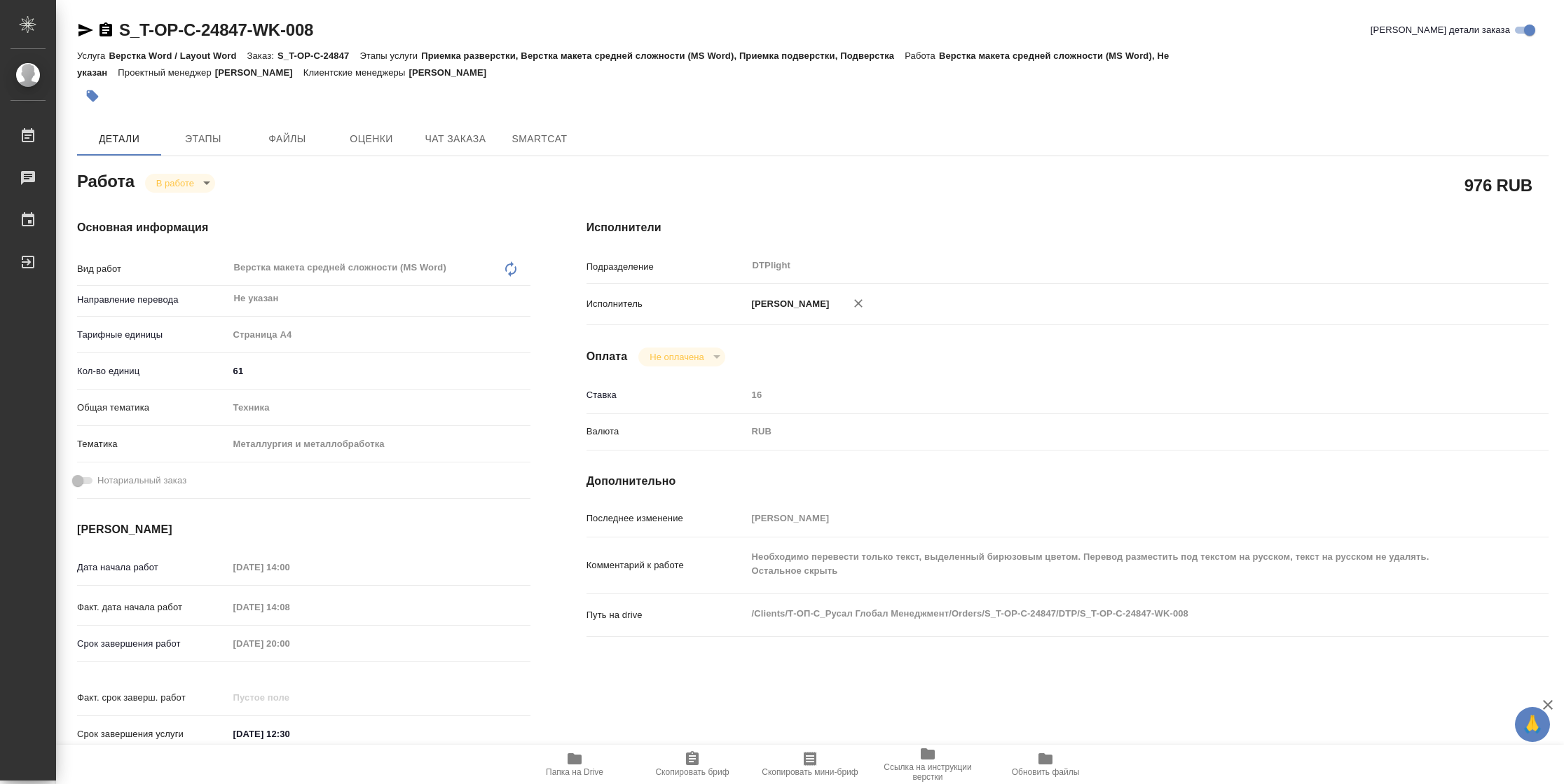
type textarea "x"
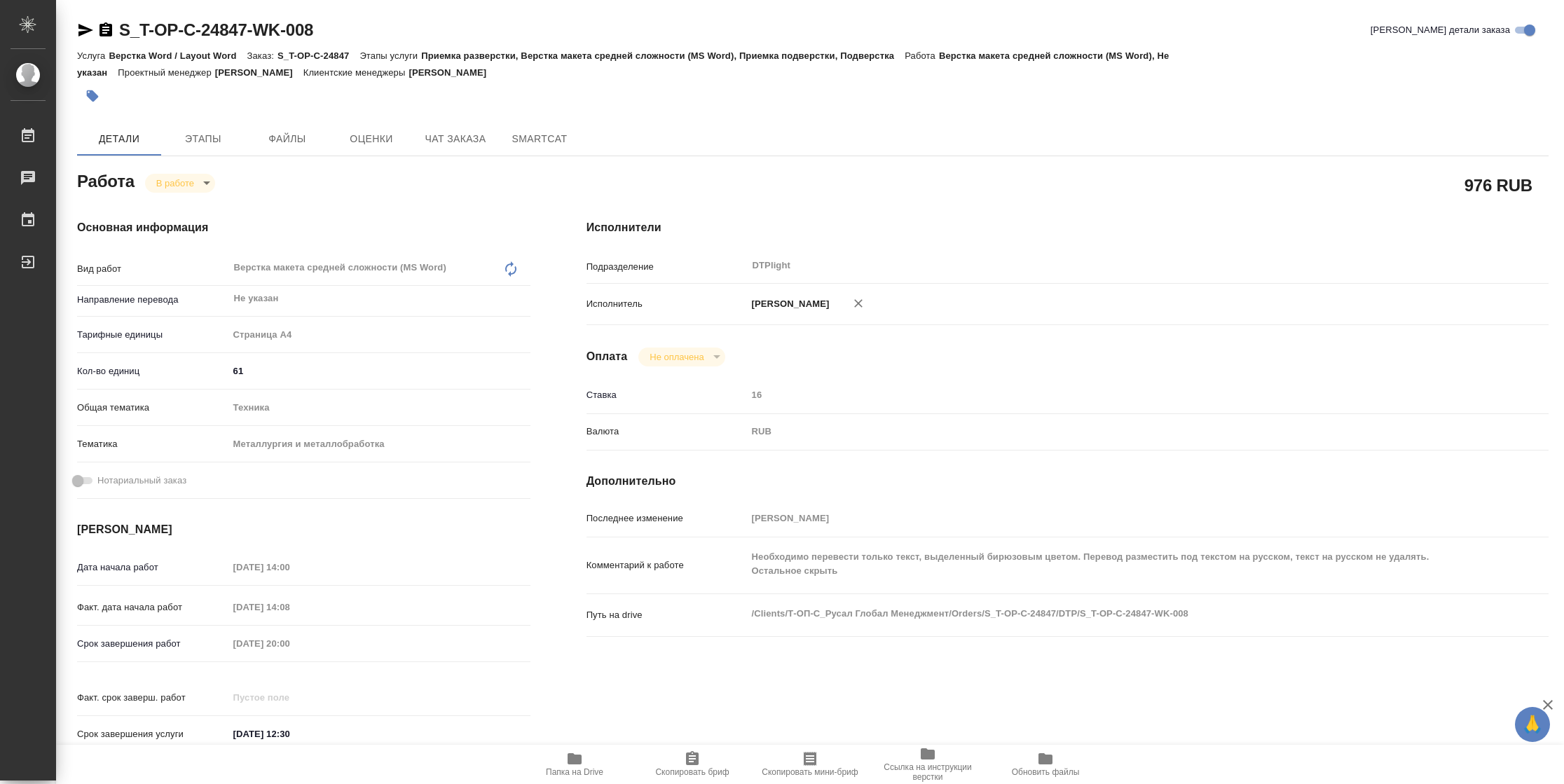
type textarea "x"
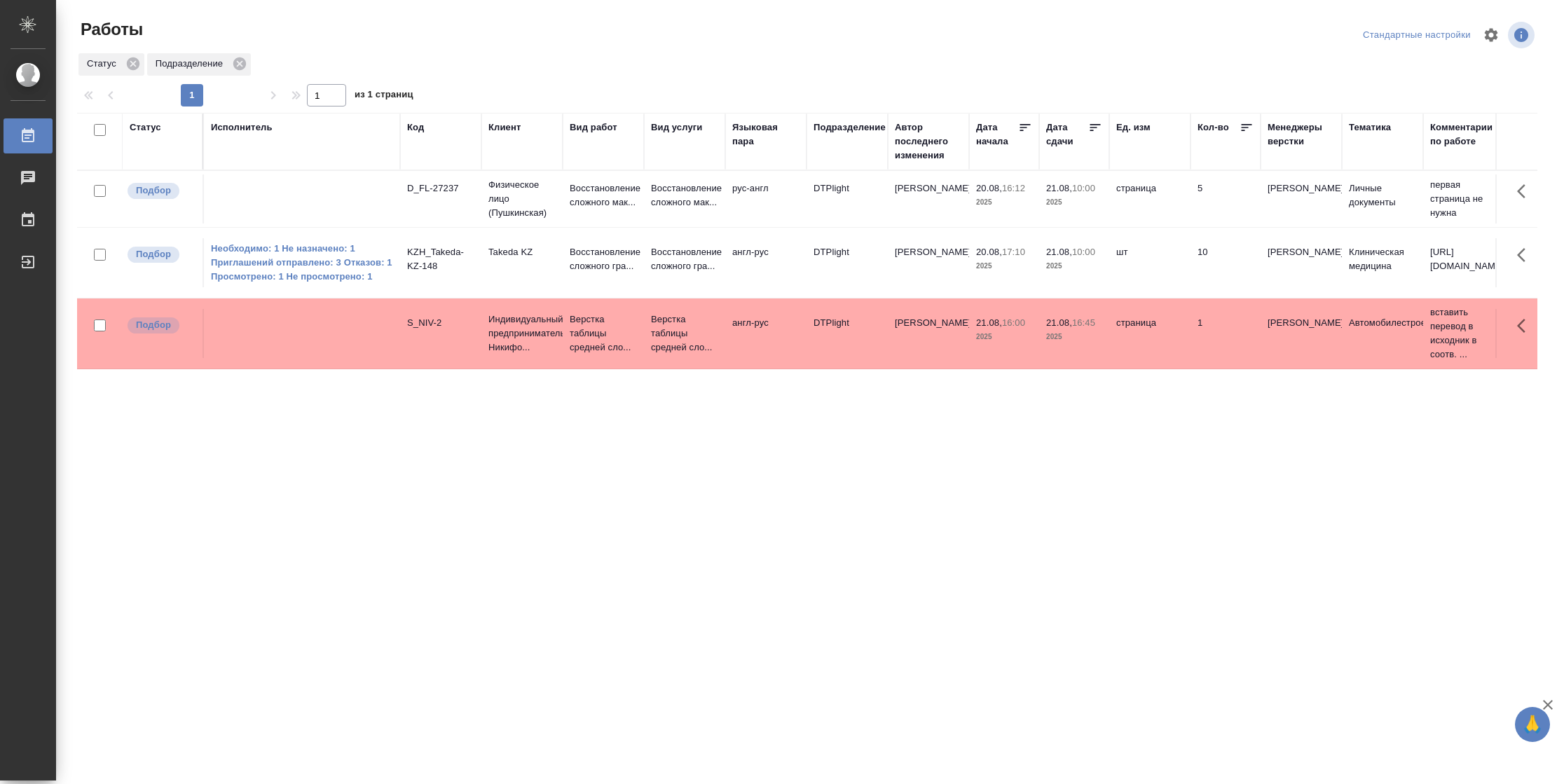
click at [1092, 129] on icon at bounding box center [1095, 128] width 14 height 14
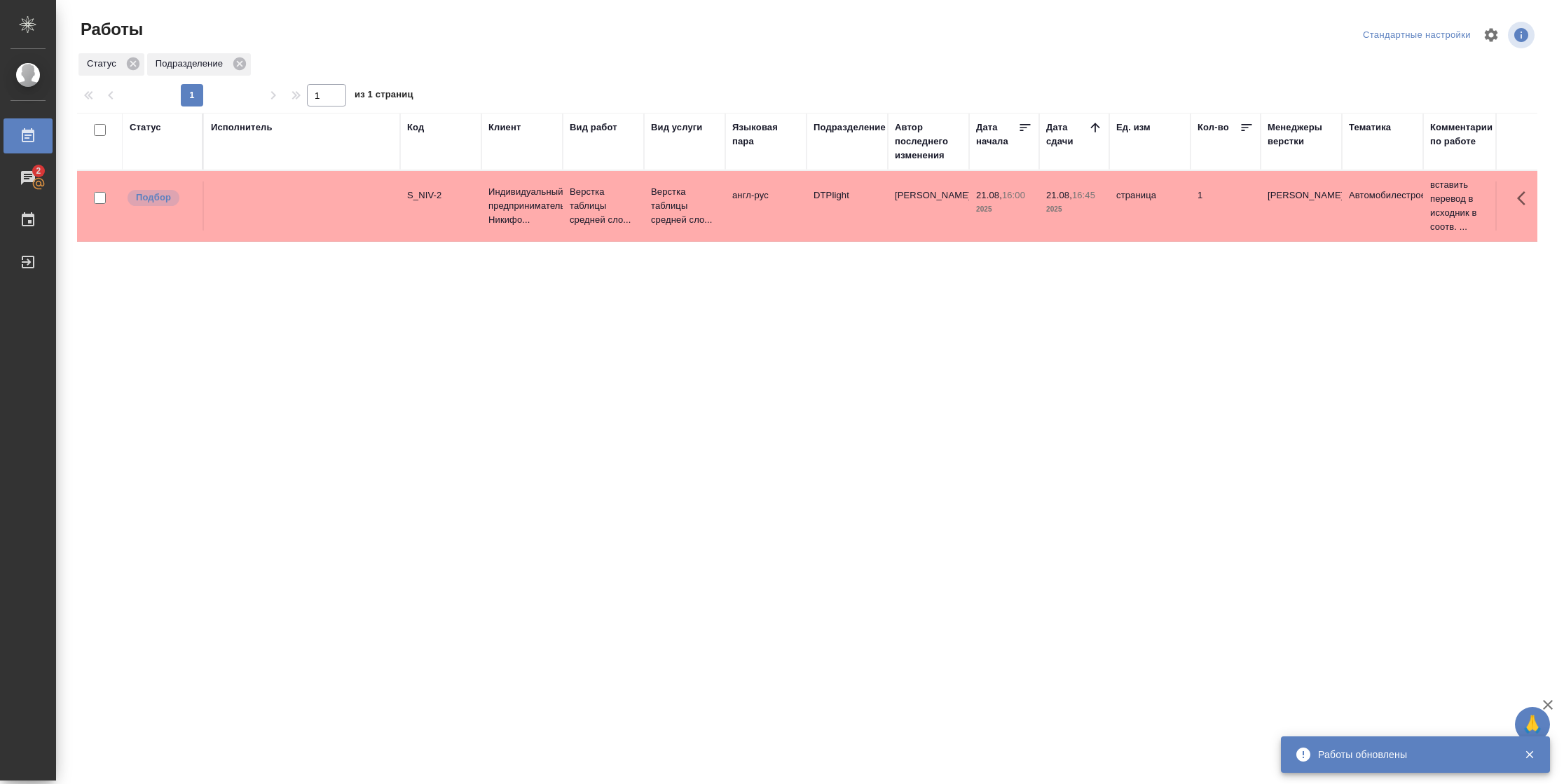
click at [151, 126] on div "Статус" at bounding box center [145, 128] width 32 height 14
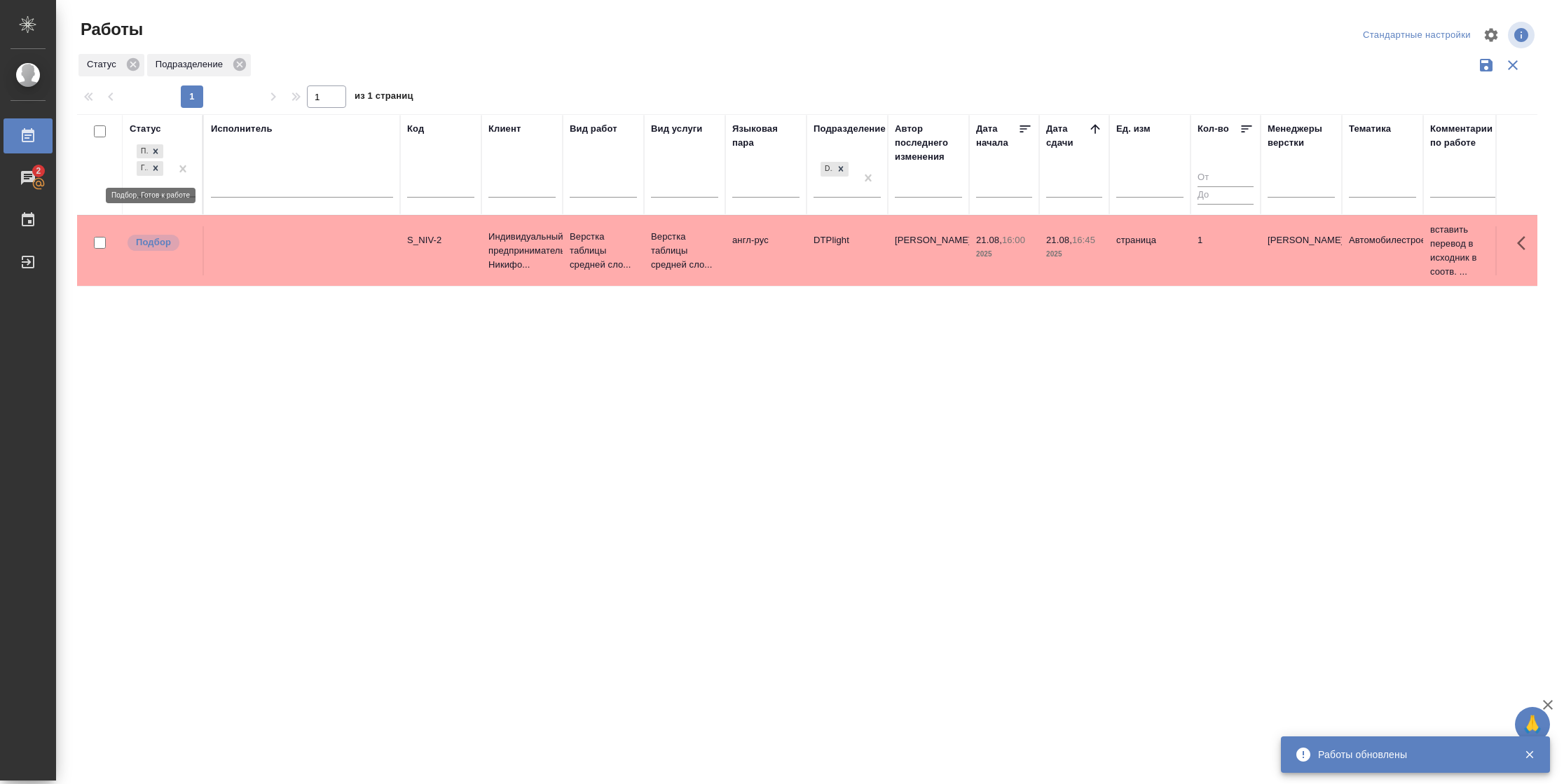
click at [159, 191] on div "Подбор Готов к работе" at bounding box center [150, 169] width 41 height 55
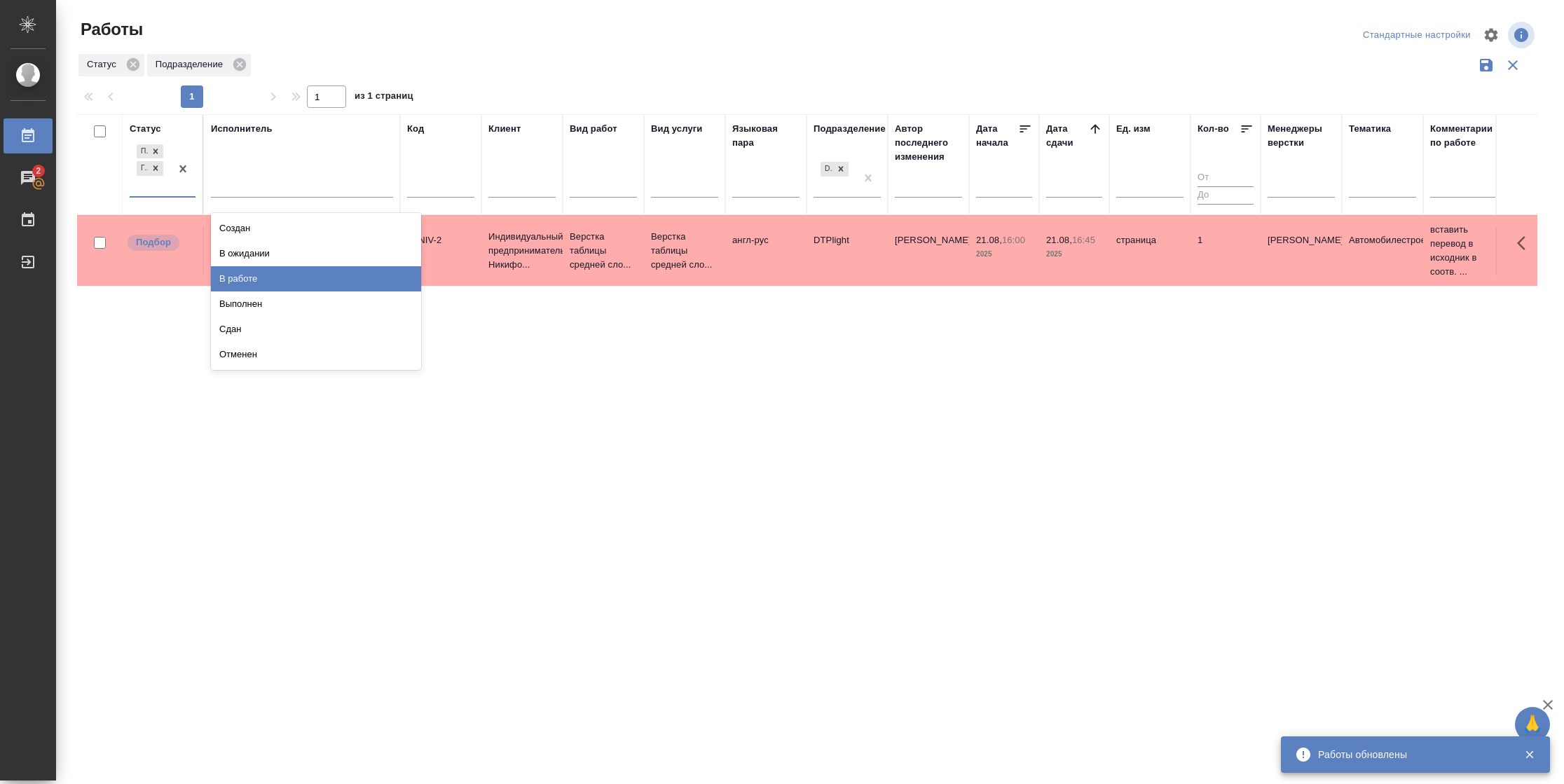
click at [258, 272] on div "В работе" at bounding box center [315, 279] width 210 height 25
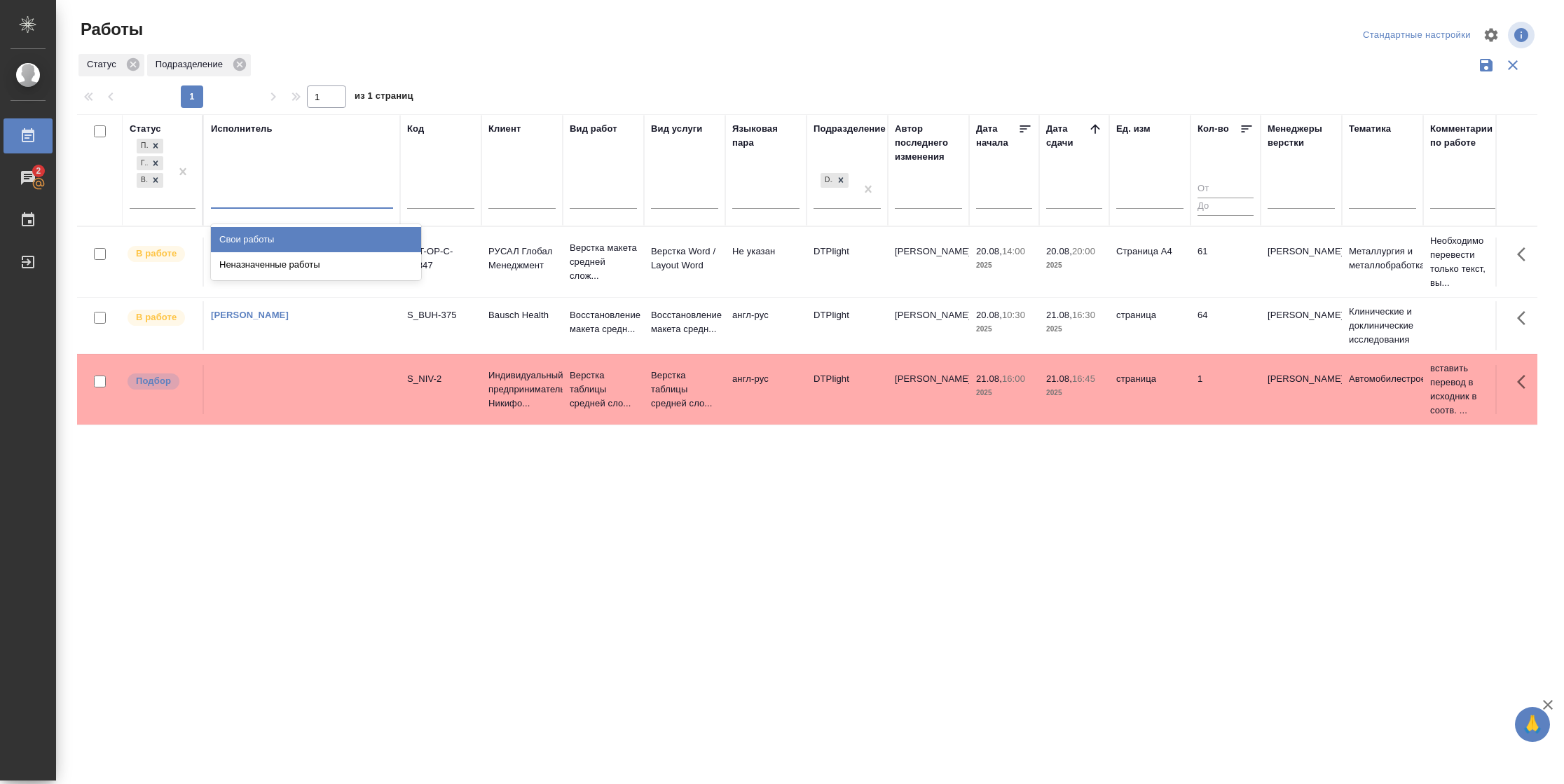
click at [317, 199] on div at bounding box center [302, 194] width 183 height 20
click at [314, 228] on div "Свои работы" at bounding box center [315, 239] width 210 height 25
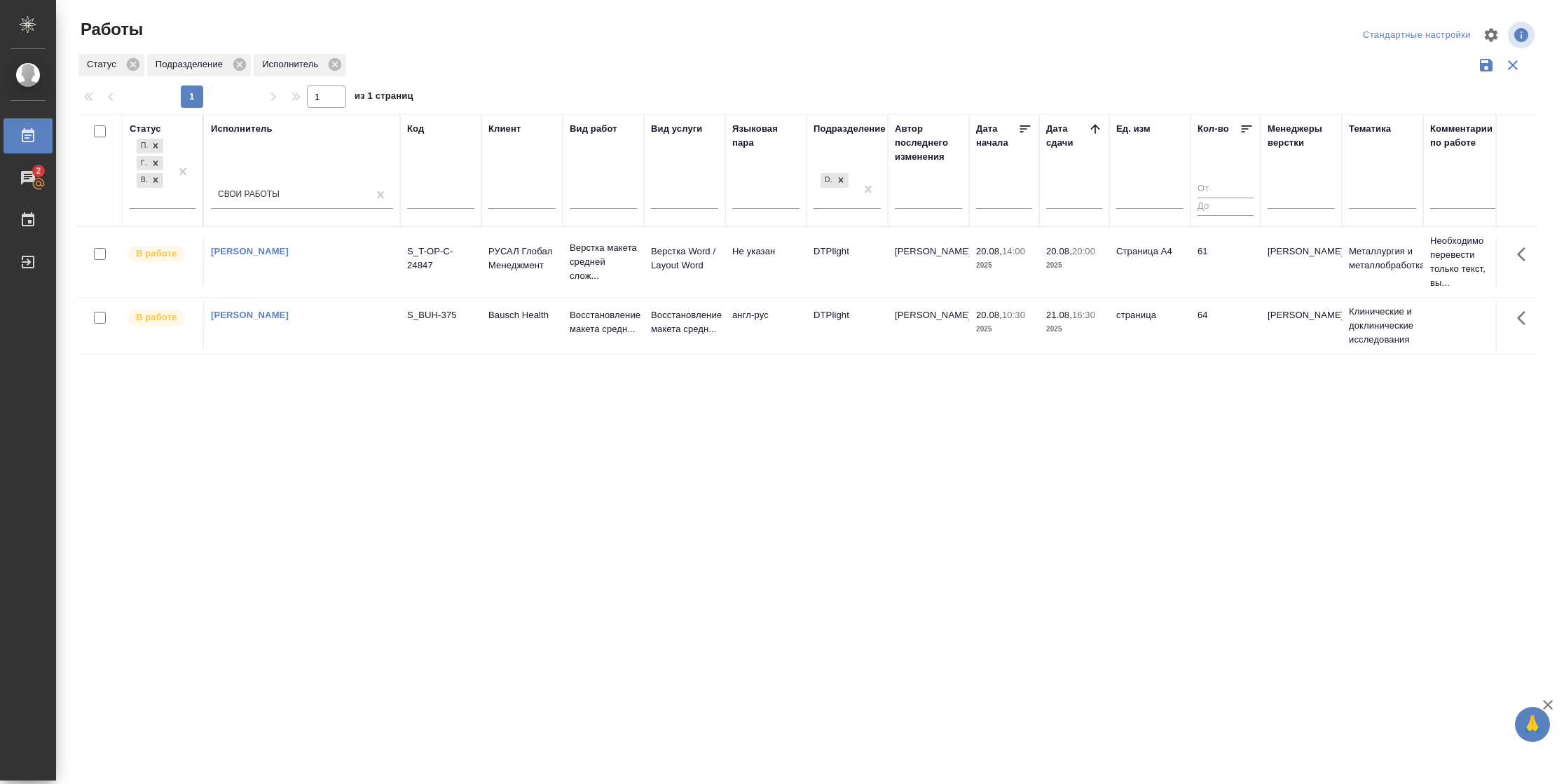
click at [1207, 277] on td "61" at bounding box center [1226, 262] width 70 height 49
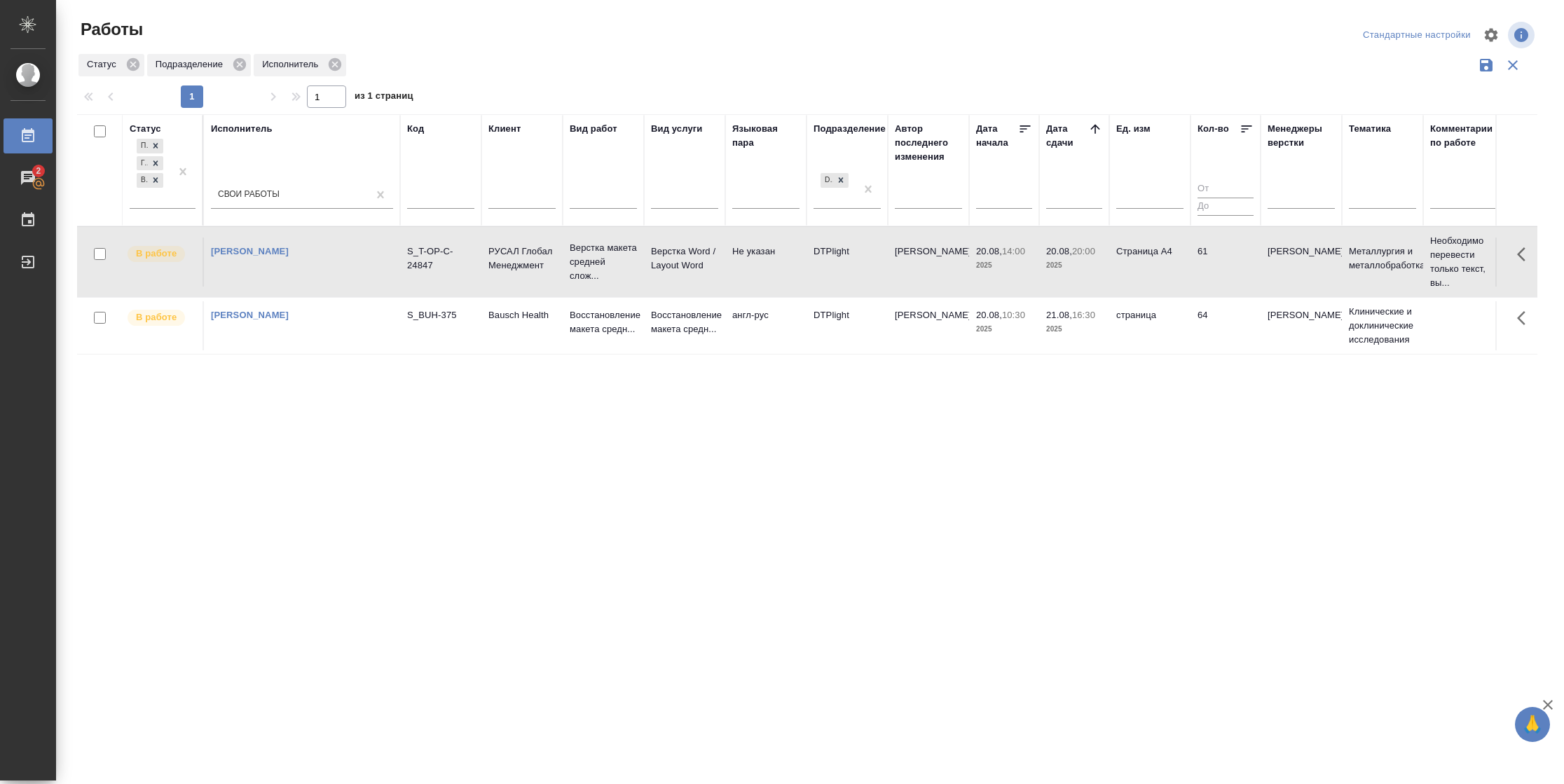
click at [1207, 277] on td "61" at bounding box center [1226, 262] width 70 height 49
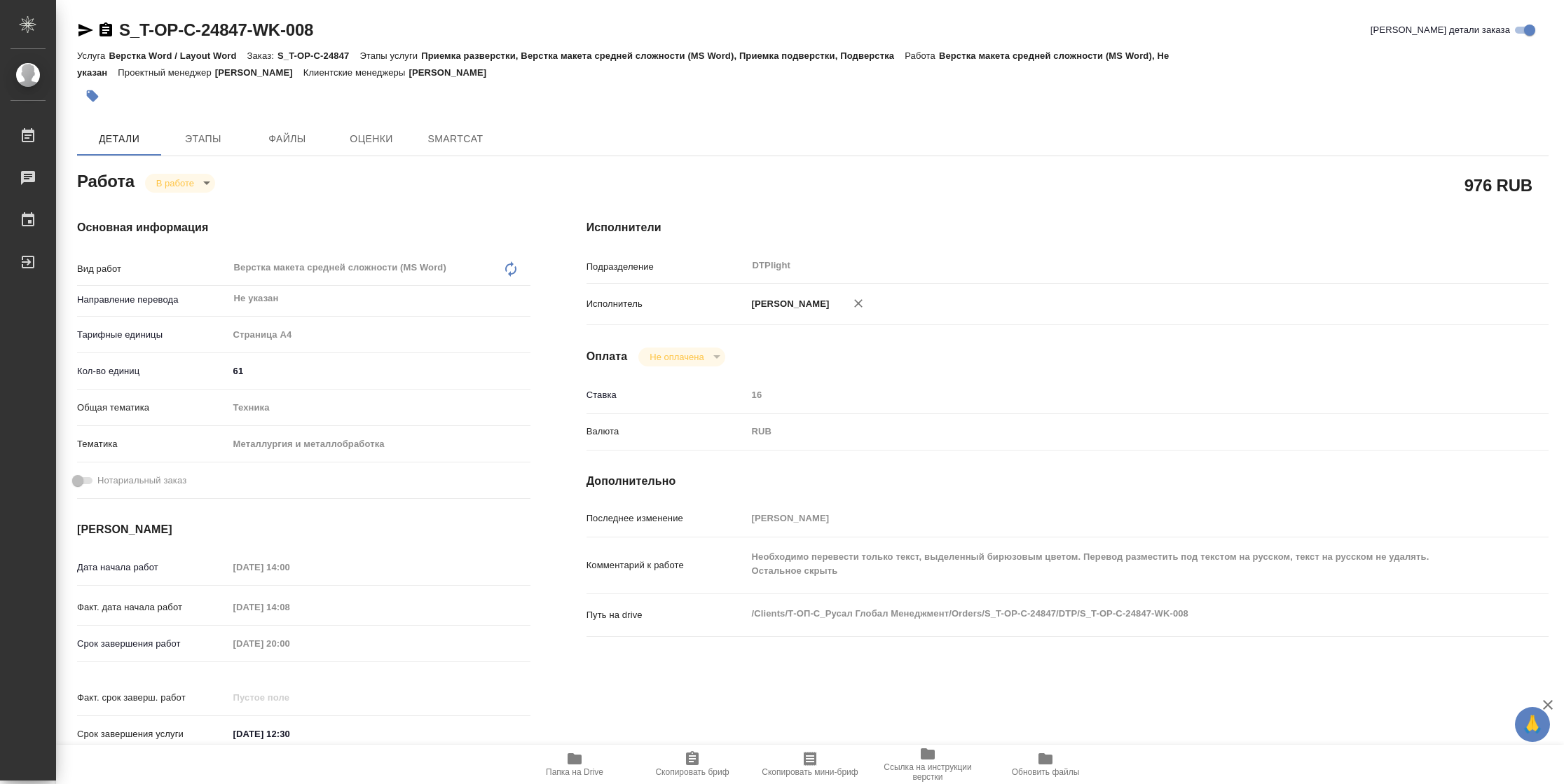
type textarea "x"
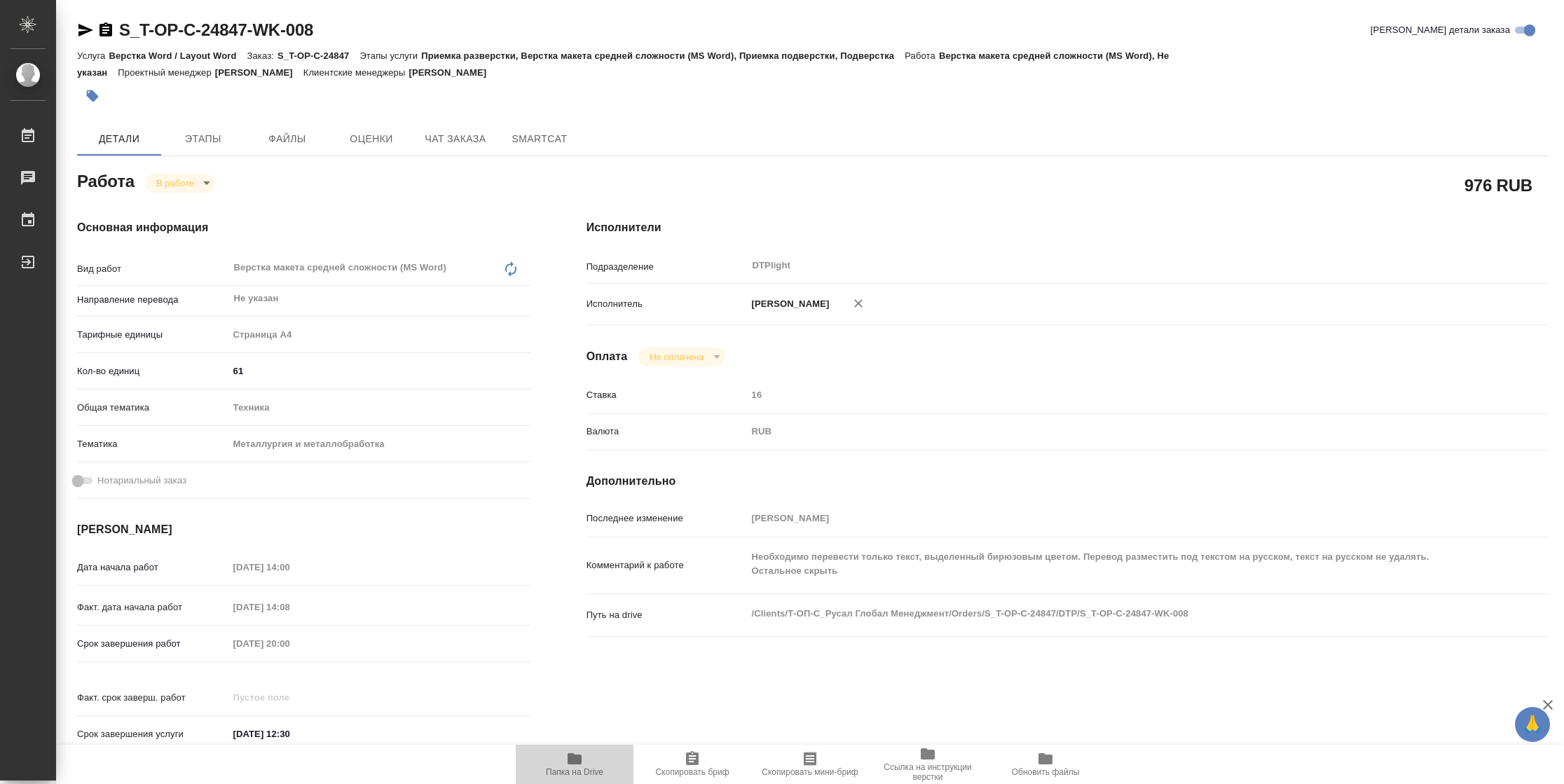
click at [583, 768] on span "Папка на Drive" at bounding box center [575, 772] width 58 height 10
type textarea "x"
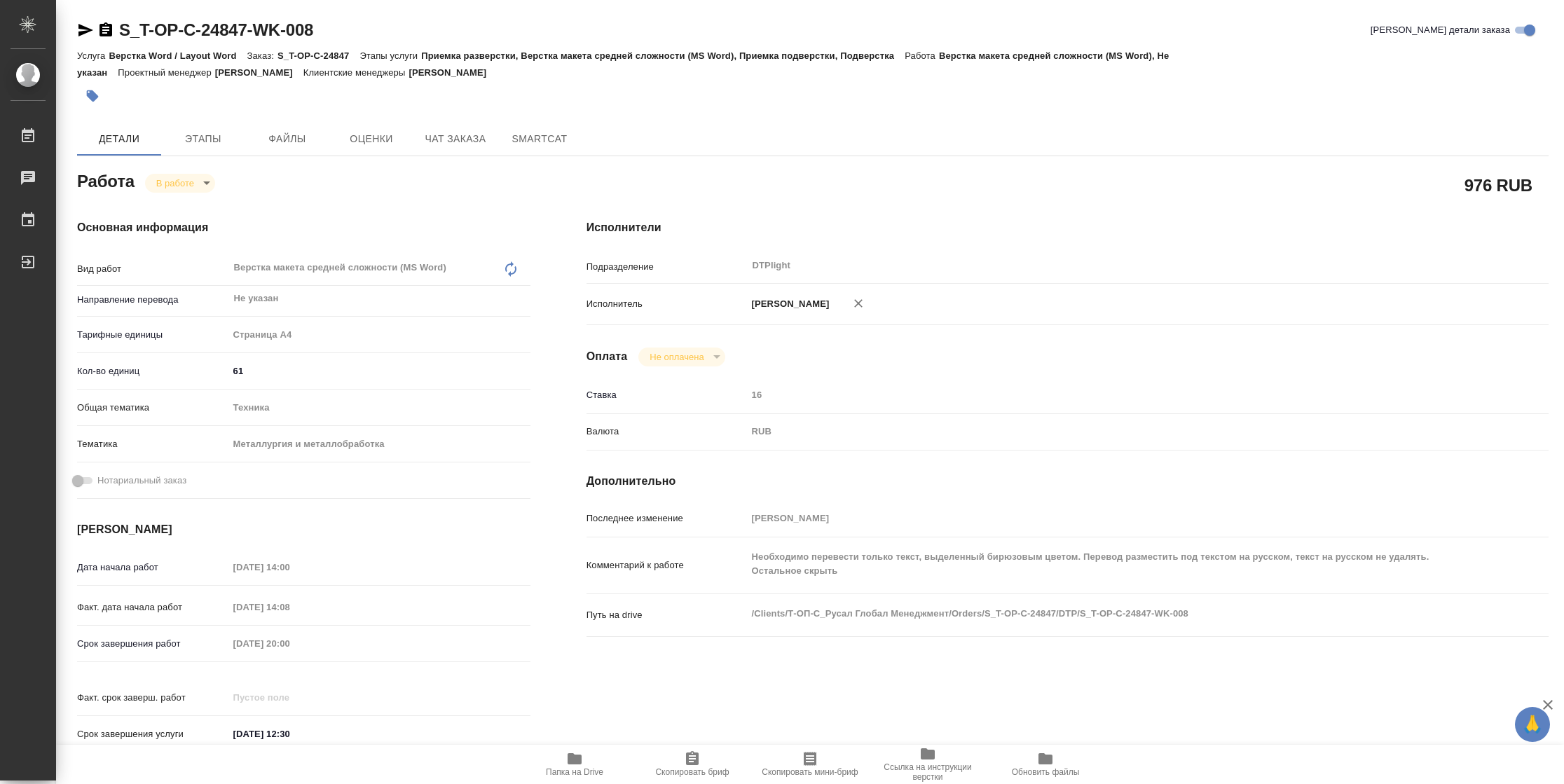
type textarea "x"
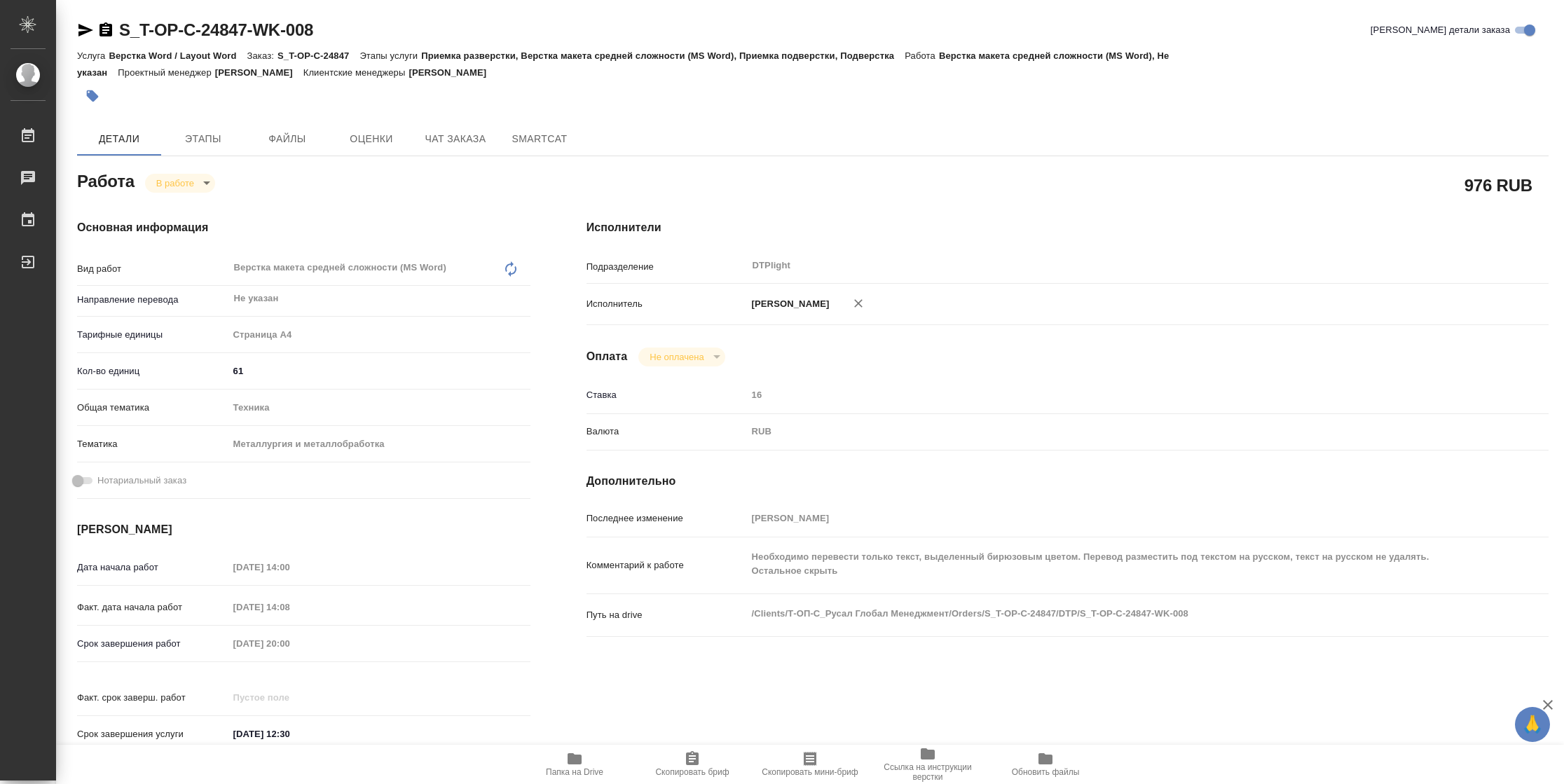
type textarea "x"
